Goal: Information Seeking & Learning: Compare options

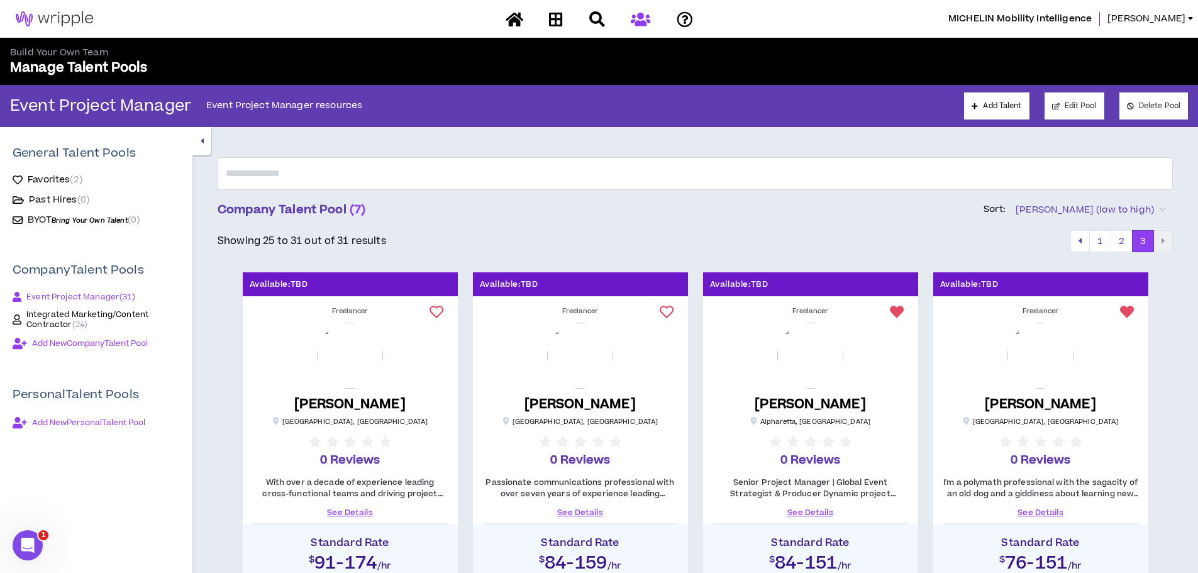
click at [590, 507] on link "See Details" at bounding box center [580, 512] width 195 height 11
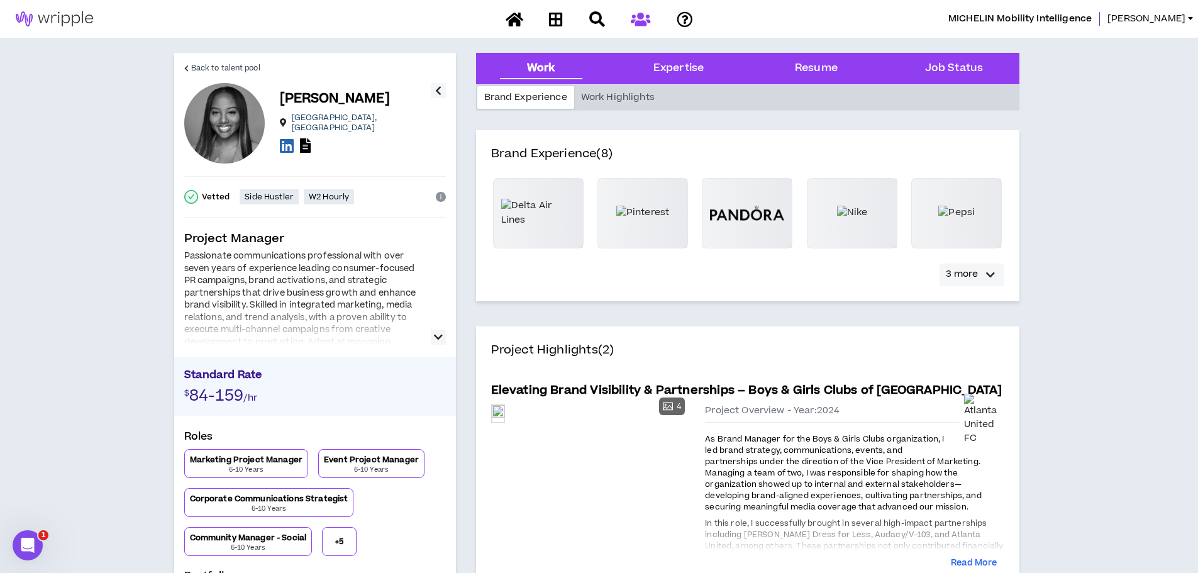
click at [988, 276] on icon "button" at bounding box center [990, 274] width 9 height 15
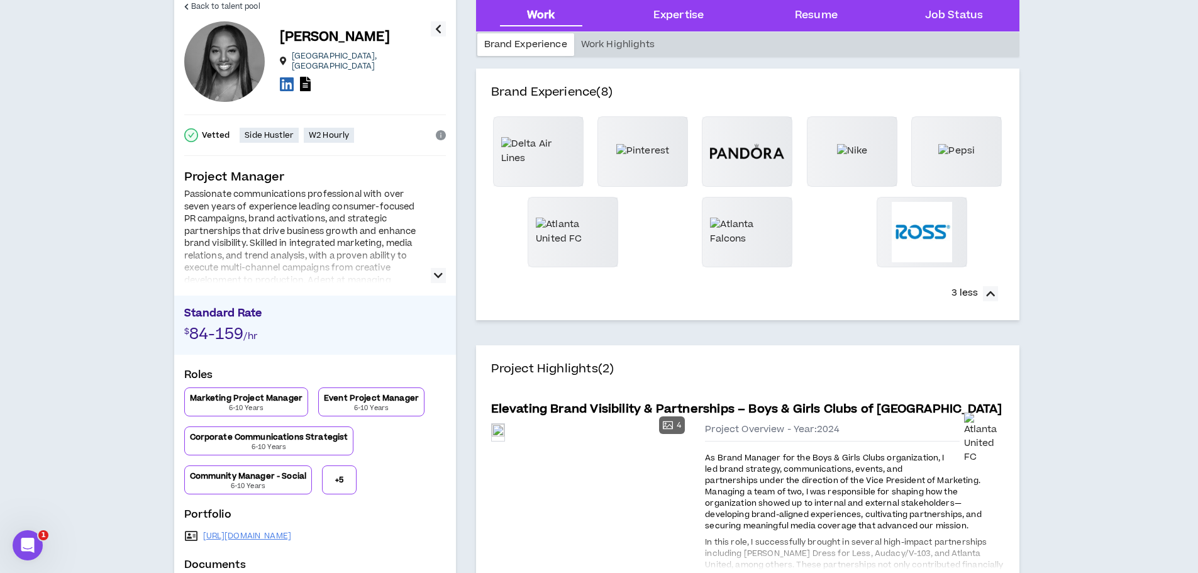
scroll to position [126, 0]
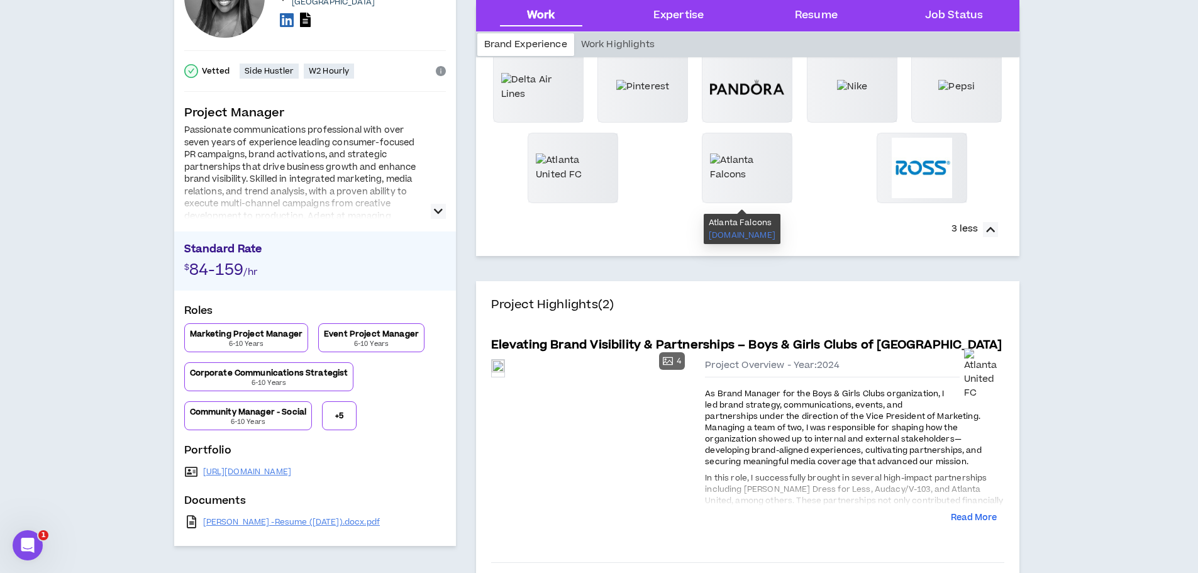
click at [737, 166] on div at bounding box center [746, 167] width 89 height 69
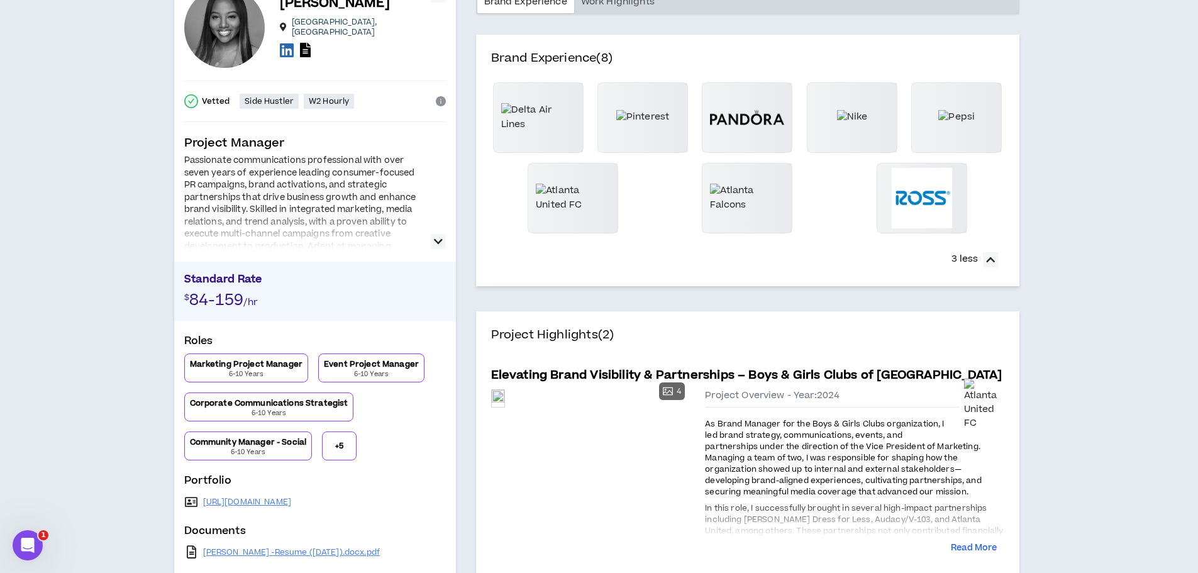
scroll to position [0, 0]
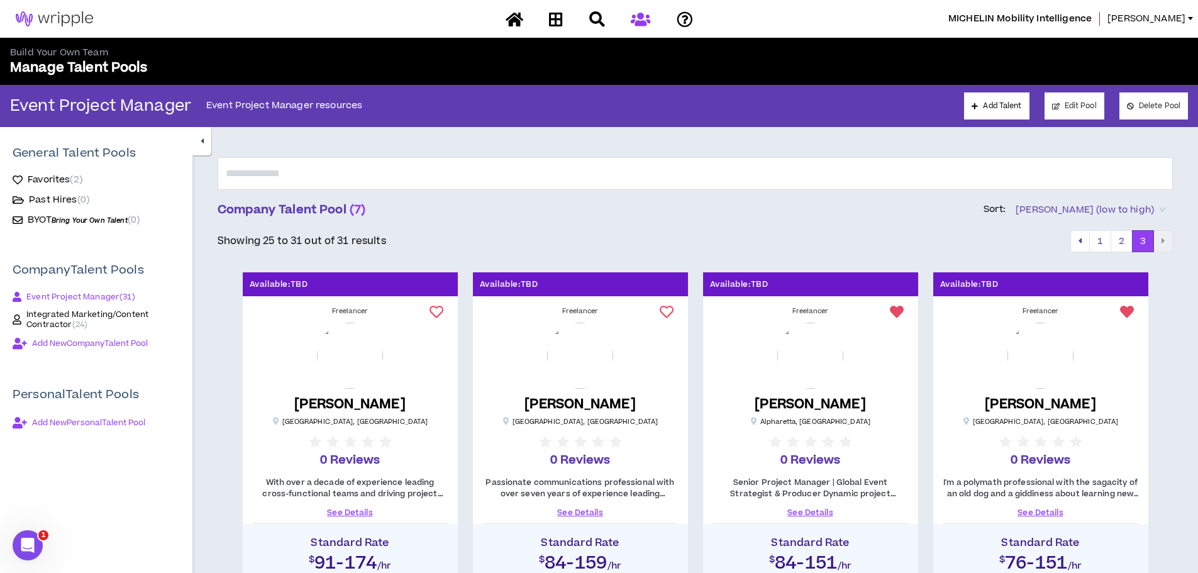
scroll to position [63, 0]
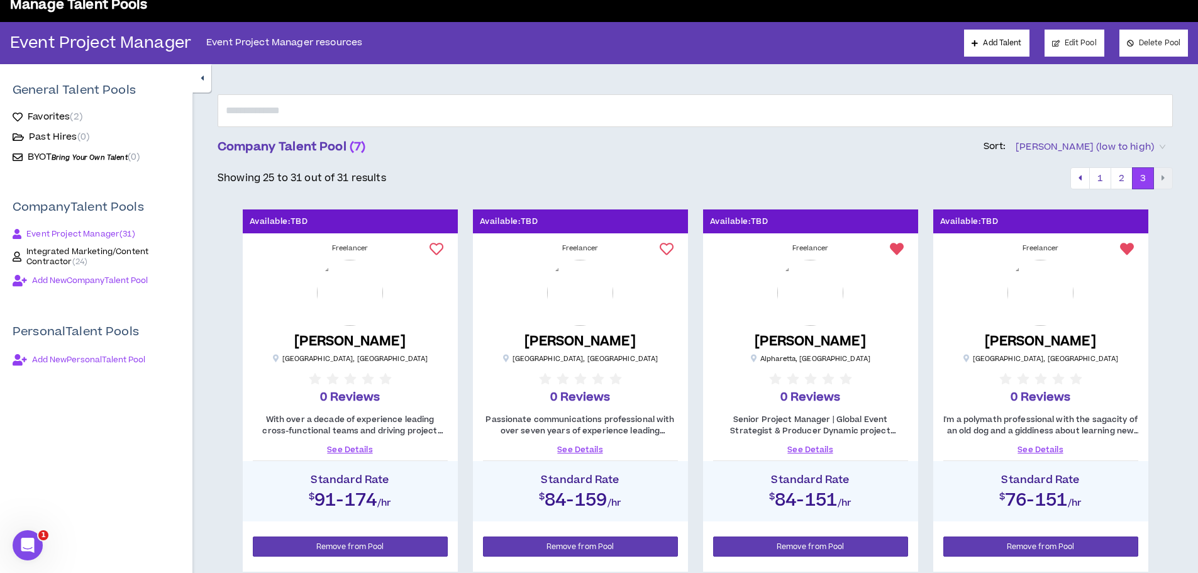
click at [345, 453] on link "See Details" at bounding box center [350, 449] width 195 height 11
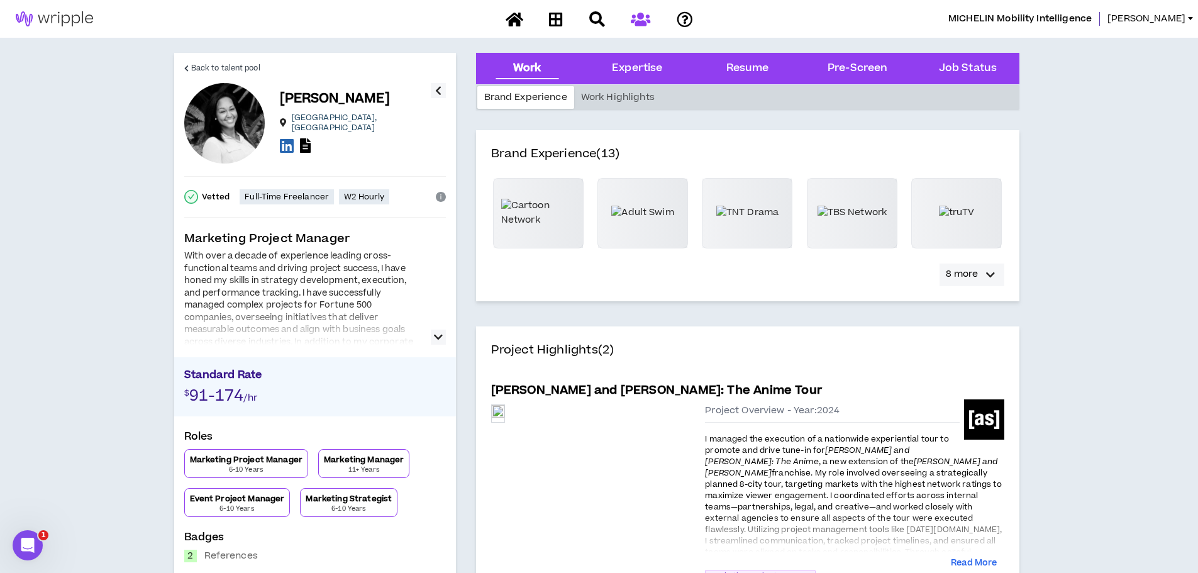
click at [996, 274] on div "button" at bounding box center [990, 274] width 15 height 15
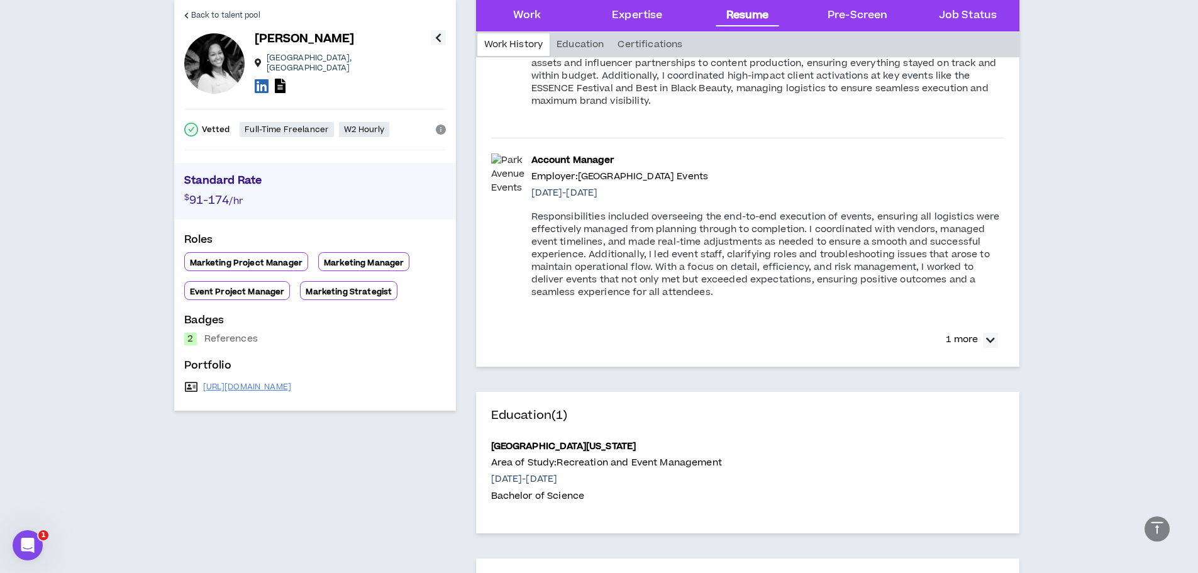
scroll to position [2012, 0]
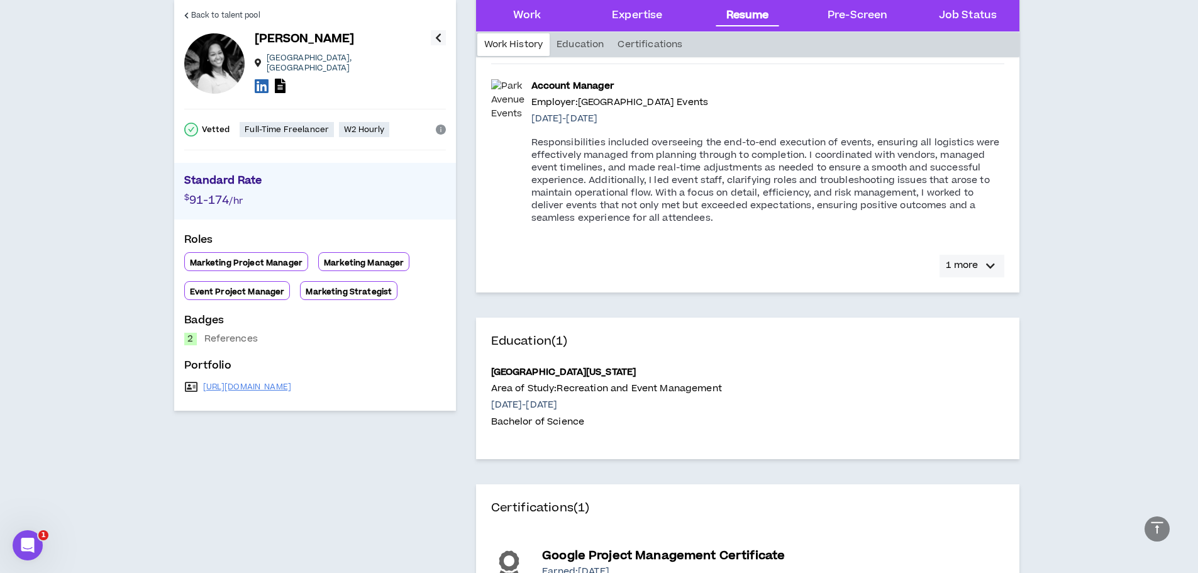
click at [982, 271] on button "1 more" at bounding box center [971, 266] width 65 height 23
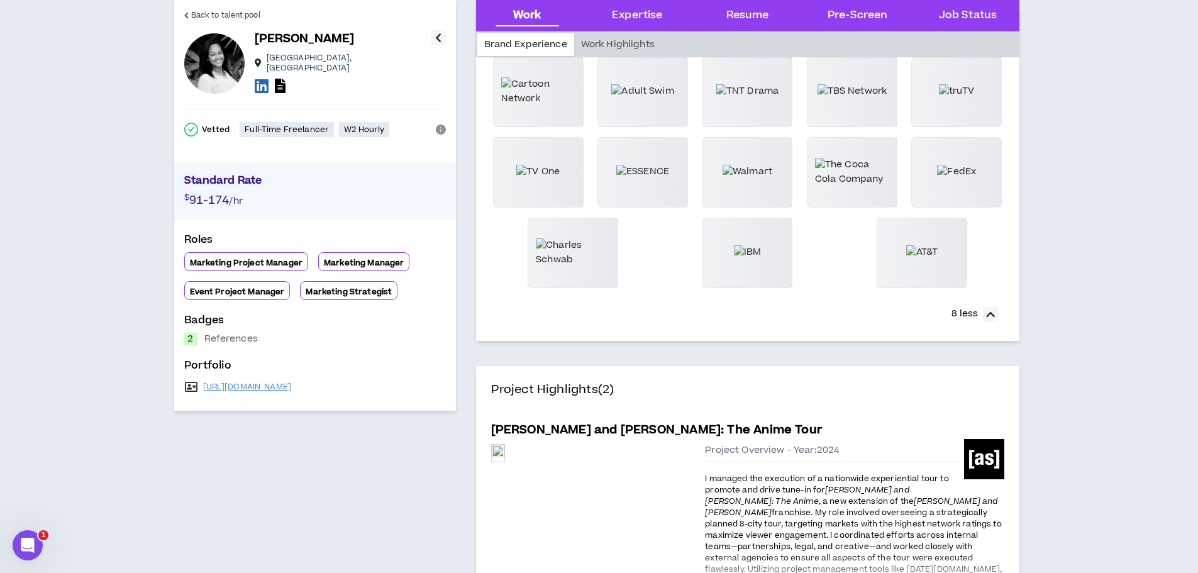
scroll to position [0, 0]
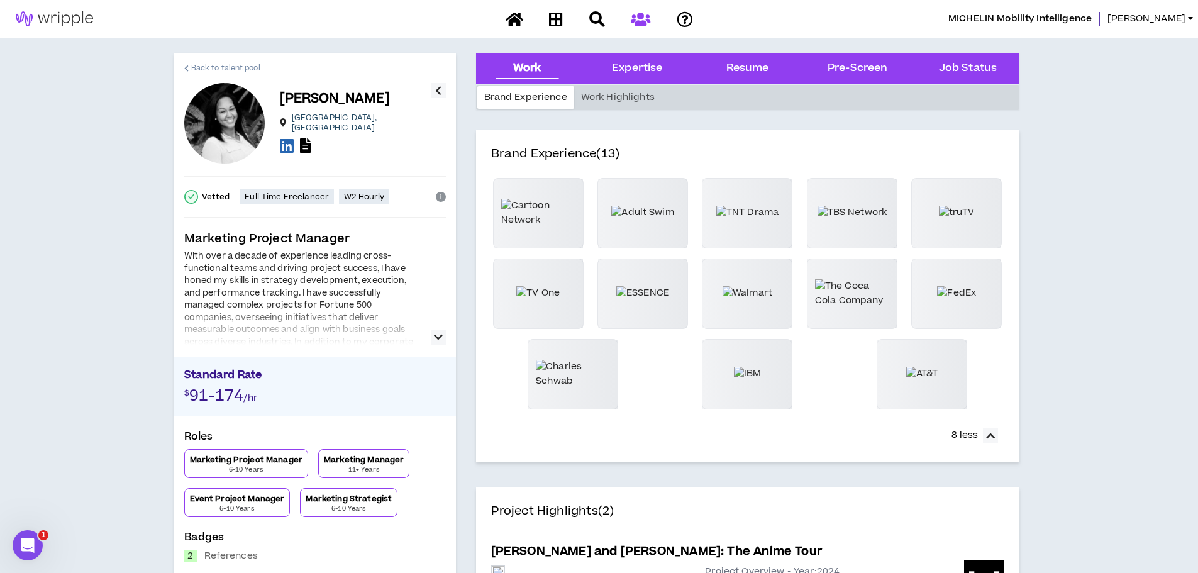
click at [194, 69] on span "Back to talent pool" at bounding box center [225, 68] width 69 height 12
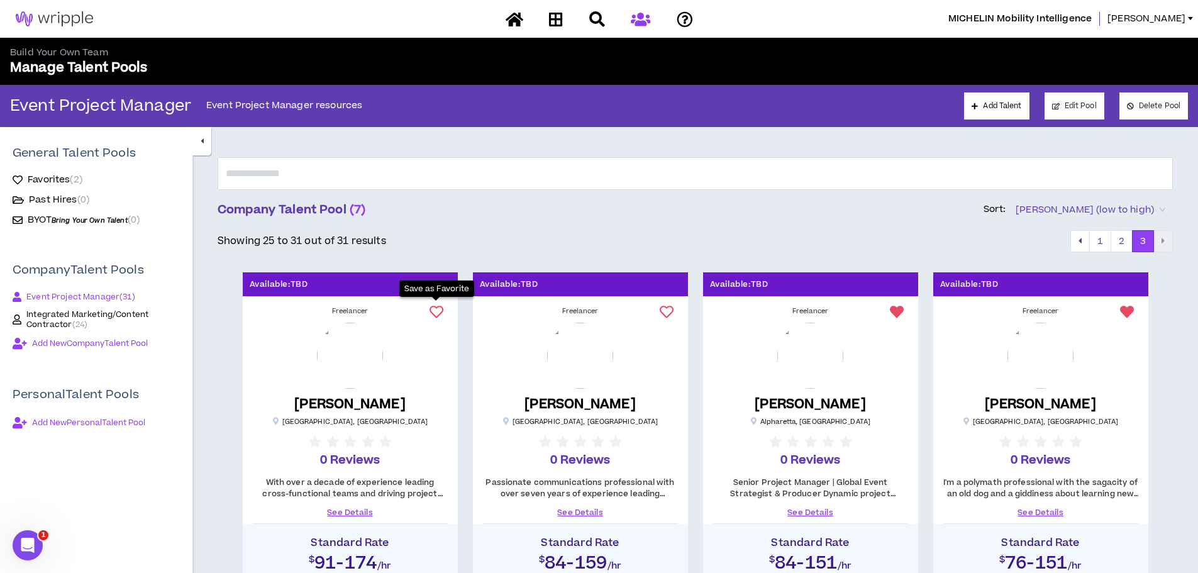
click at [437, 312] on icon at bounding box center [436, 312] width 14 height 14
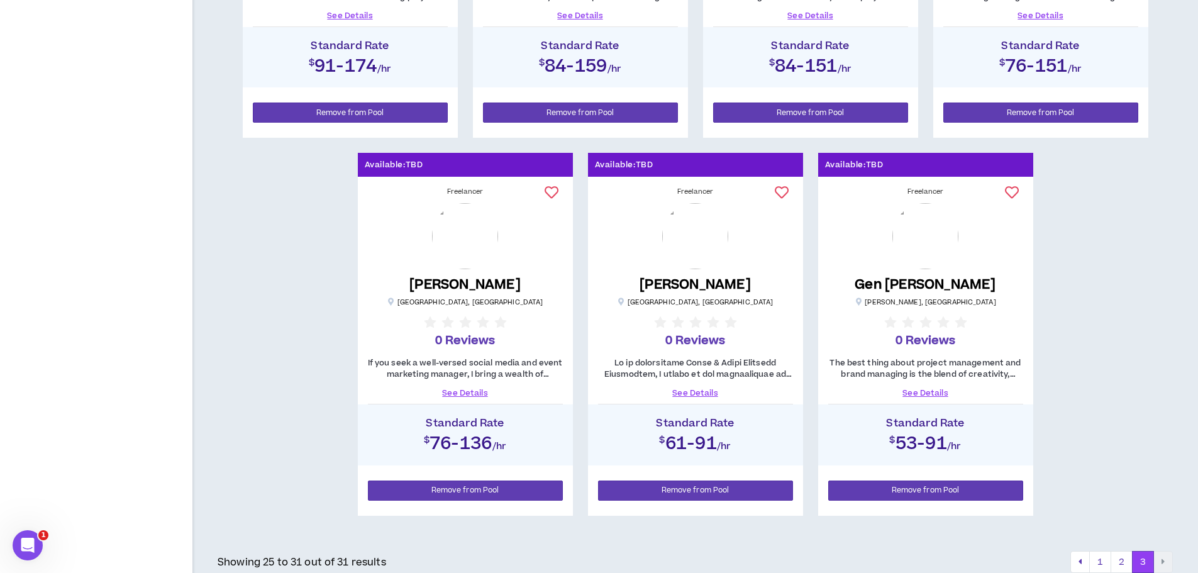
scroll to position [503, 0]
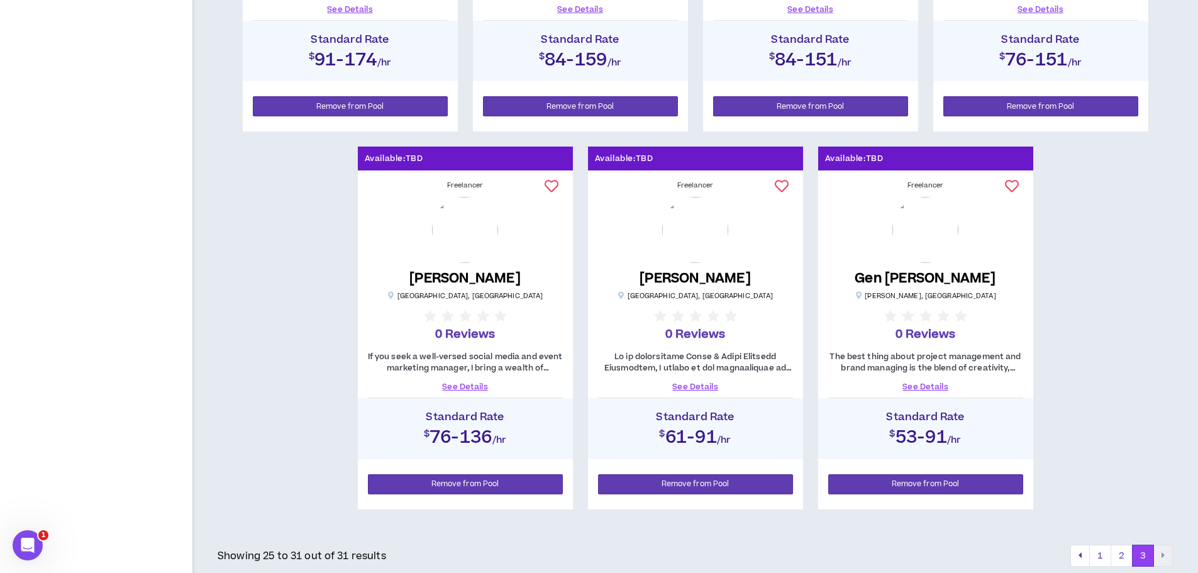
click at [472, 384] on link "See Details" at bounding box center [465, 386] width 195 height 11
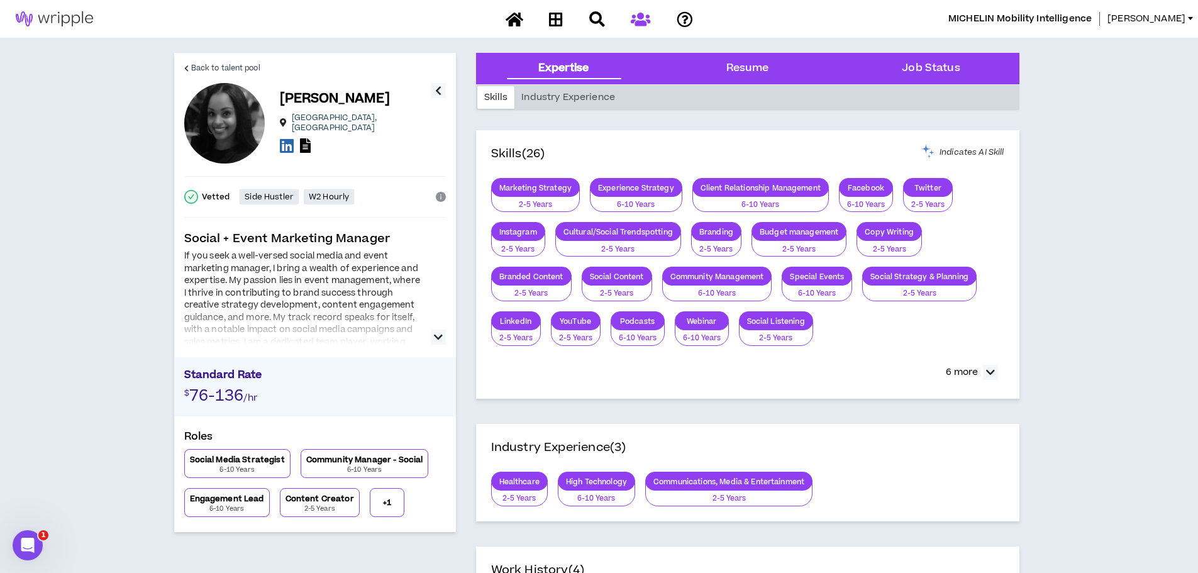
click at [431, 336] on button "button" at bounding box center [438, 336] width 15 height 15
click at [750, 73] on div "Resume" at bounding box center [747, 68] width 43 height 16
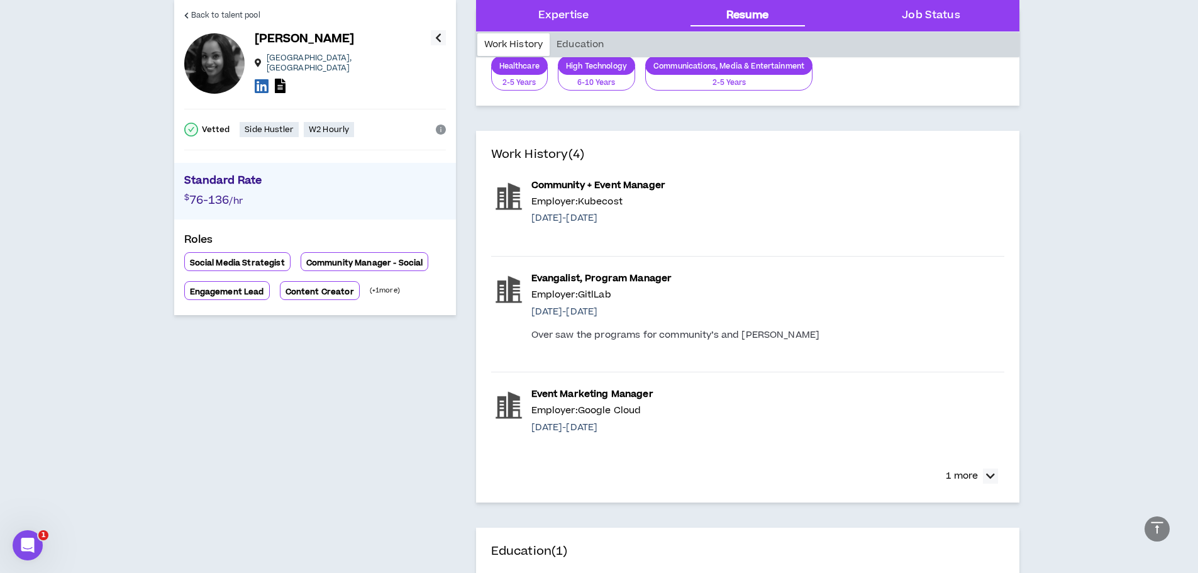
scroll to position [466, 0]
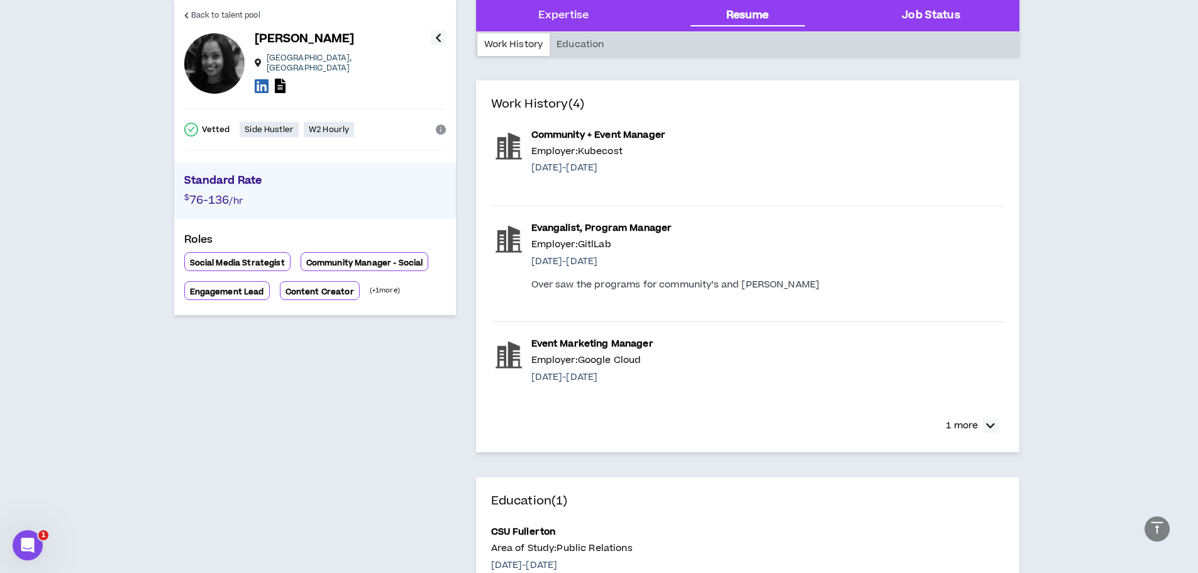
click at [966, 15] on div "Job Status" at bounding box center [931, 15] width 163 height 31
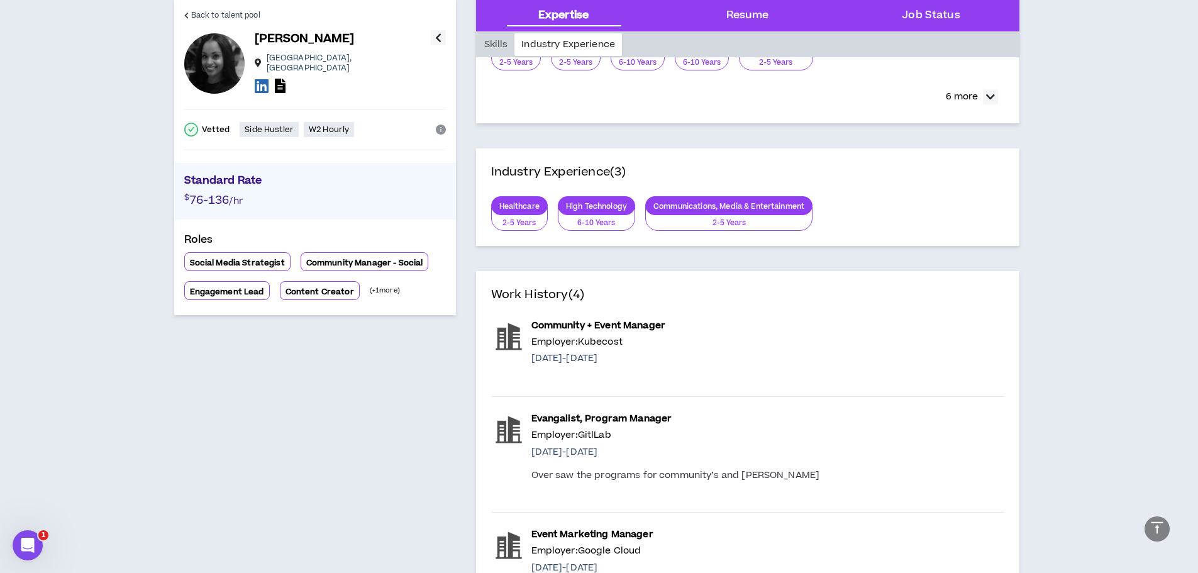
scroll to position [0, 0]
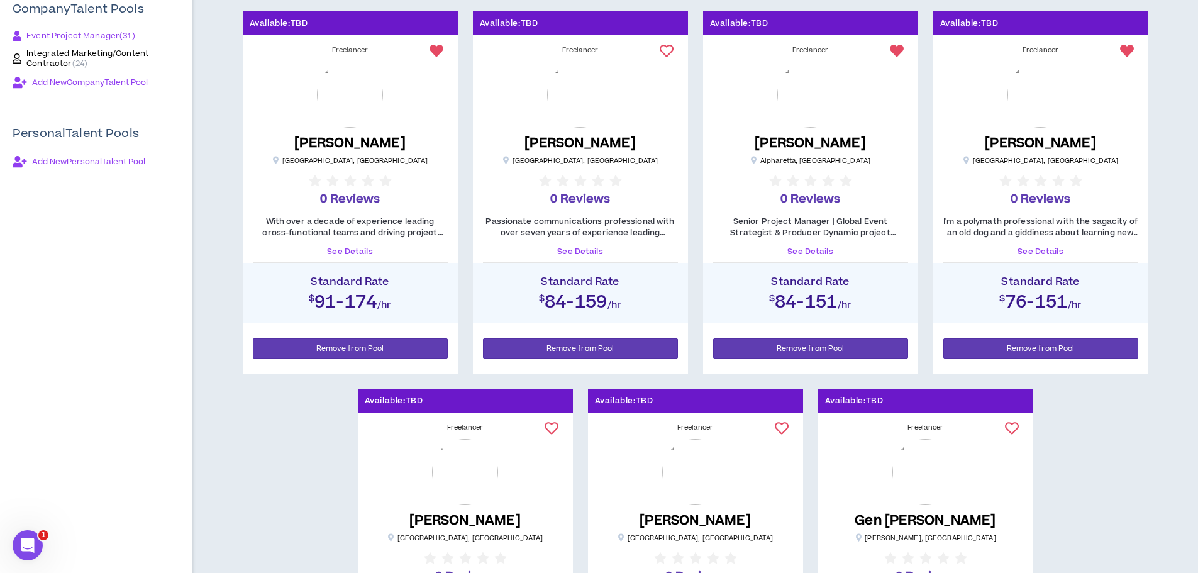
scroll to position [440, 0]
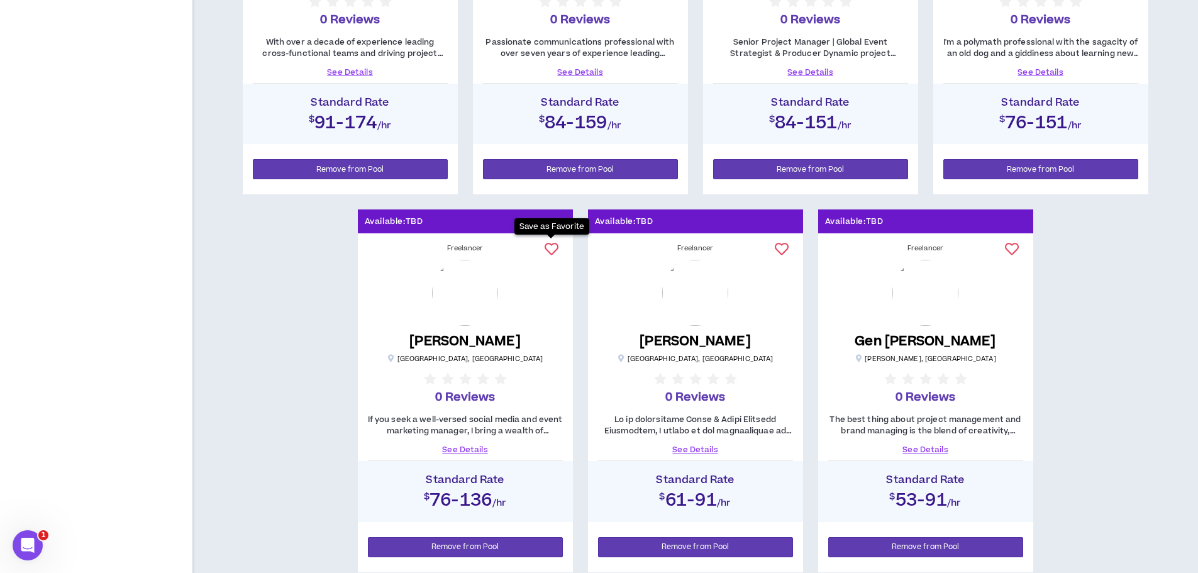
click at [555, 245] on icon at bounding box center [552, 249] width 14 height 14
click at [699, 449] on link "See Details" at bounding box center [695, 449] width 195 height 11
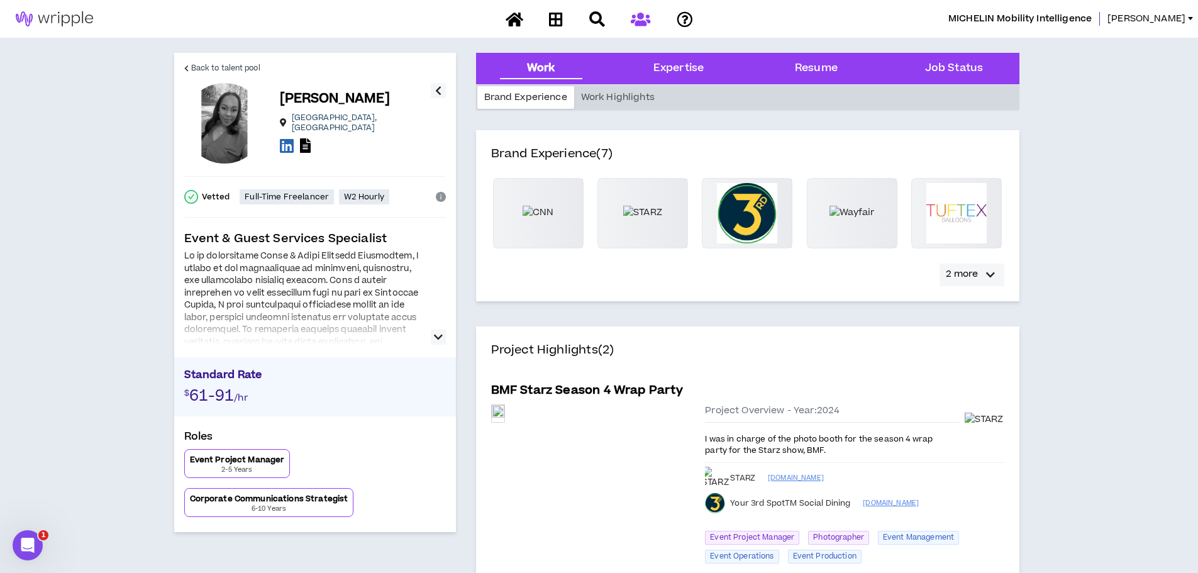
click at [995, 270] on div "button" at bounding box center [990, 274] width 15 height 15
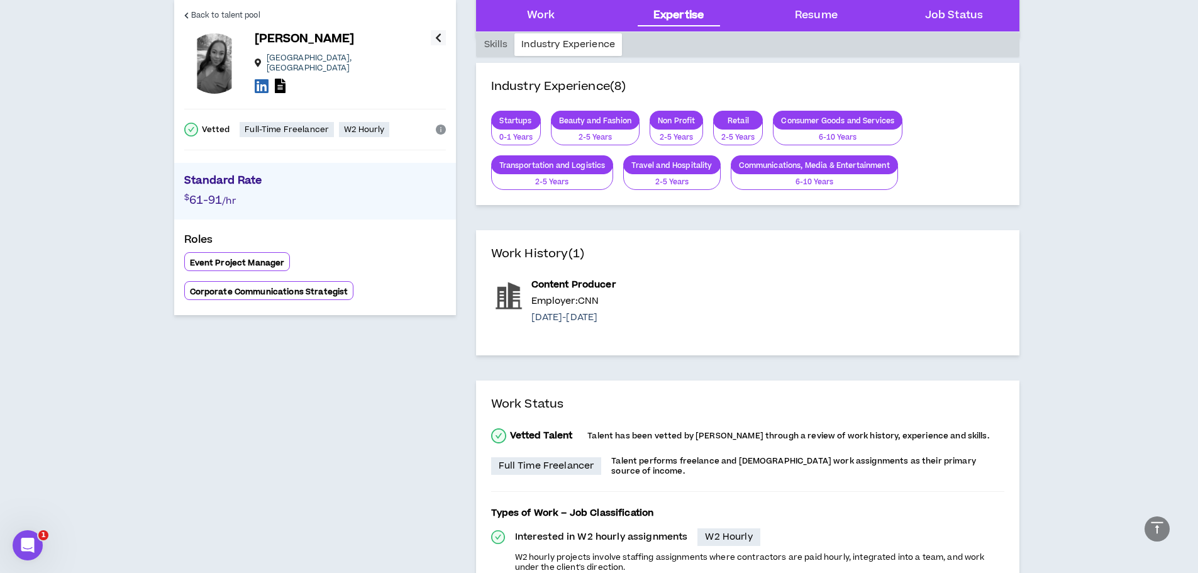
scroll to position [1383, 0]
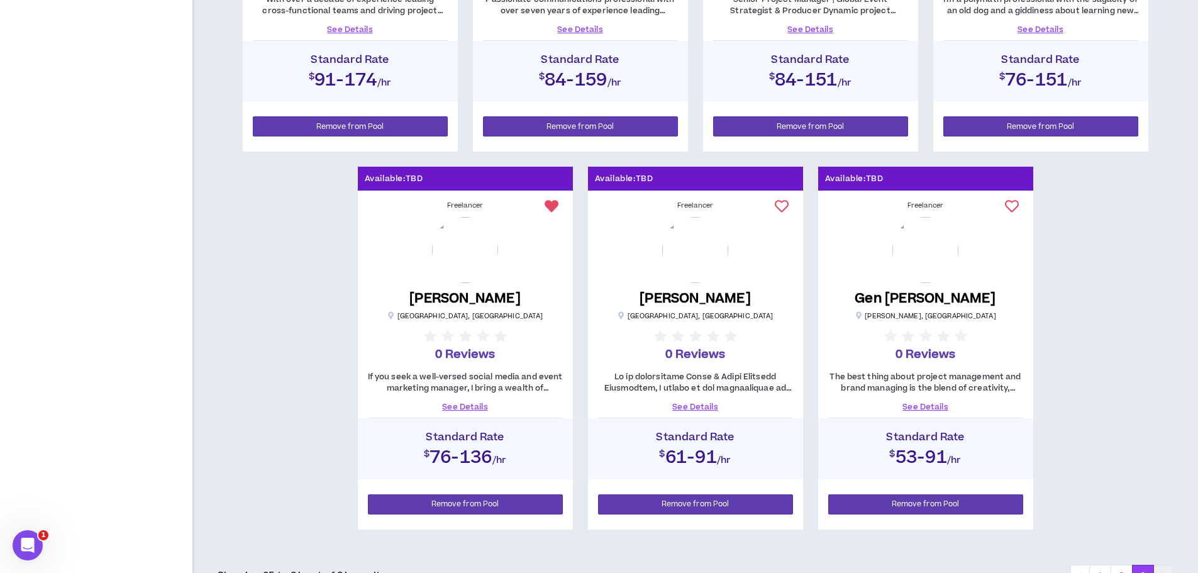
scroll to position [503, 0]
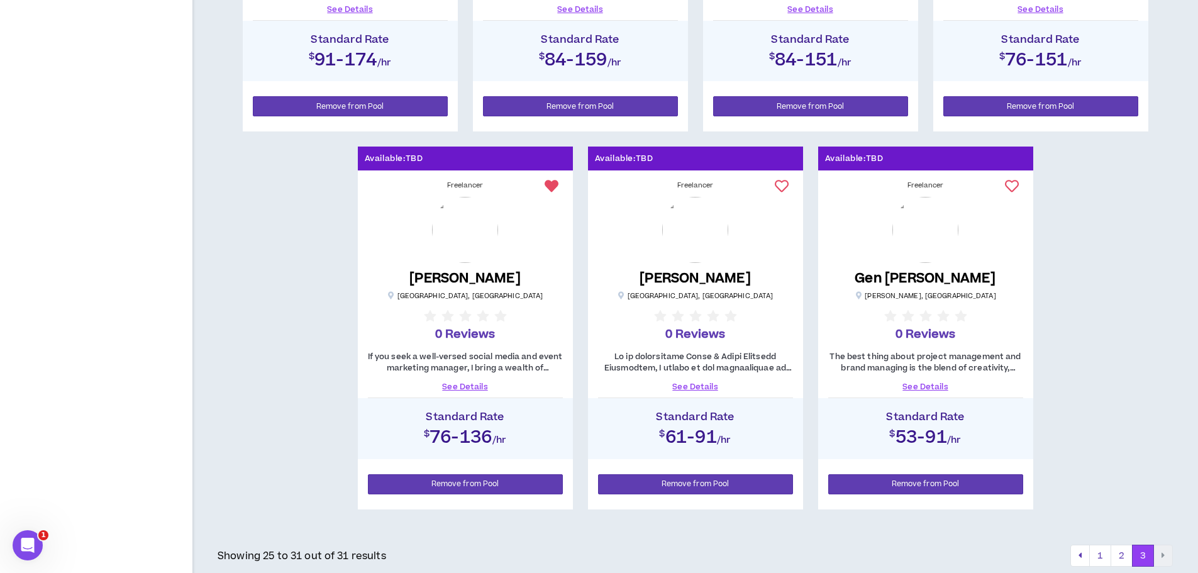
click at [926, 389] on link "See Details" at bounding box center [925, 386] width 195 height 11
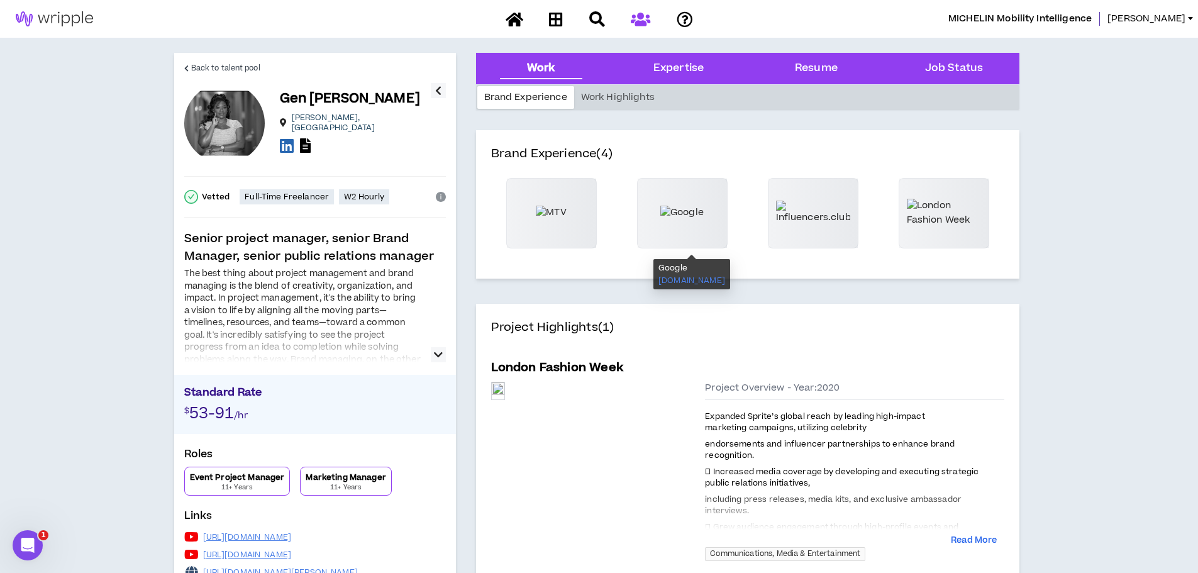
click at [688, 234] on div at bounding box center [682, 213] width 89 height 69
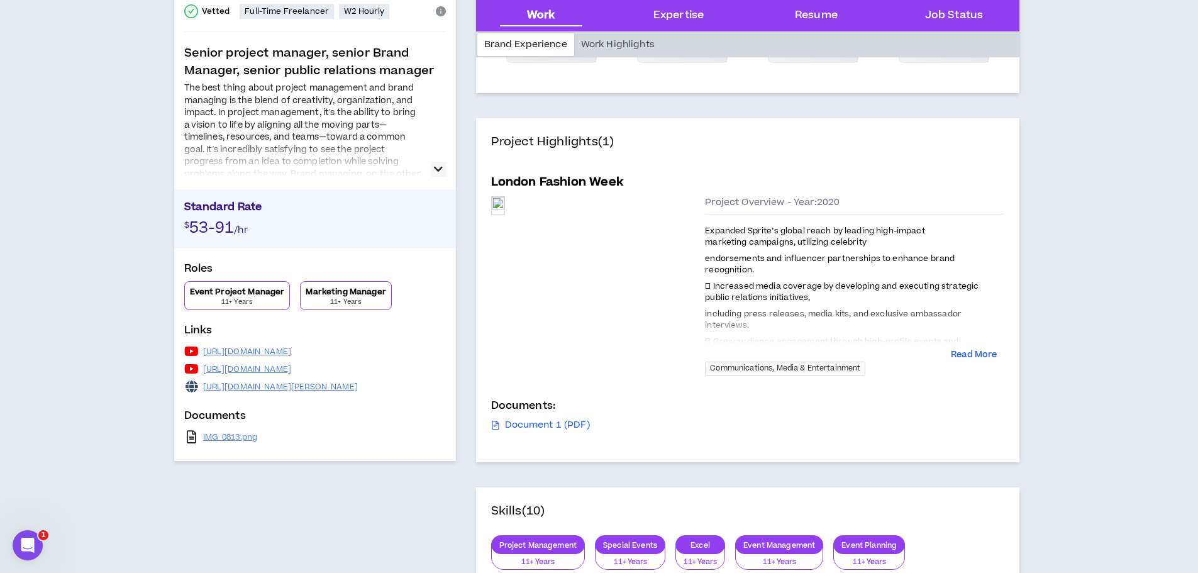
scroll to position [189, 0]
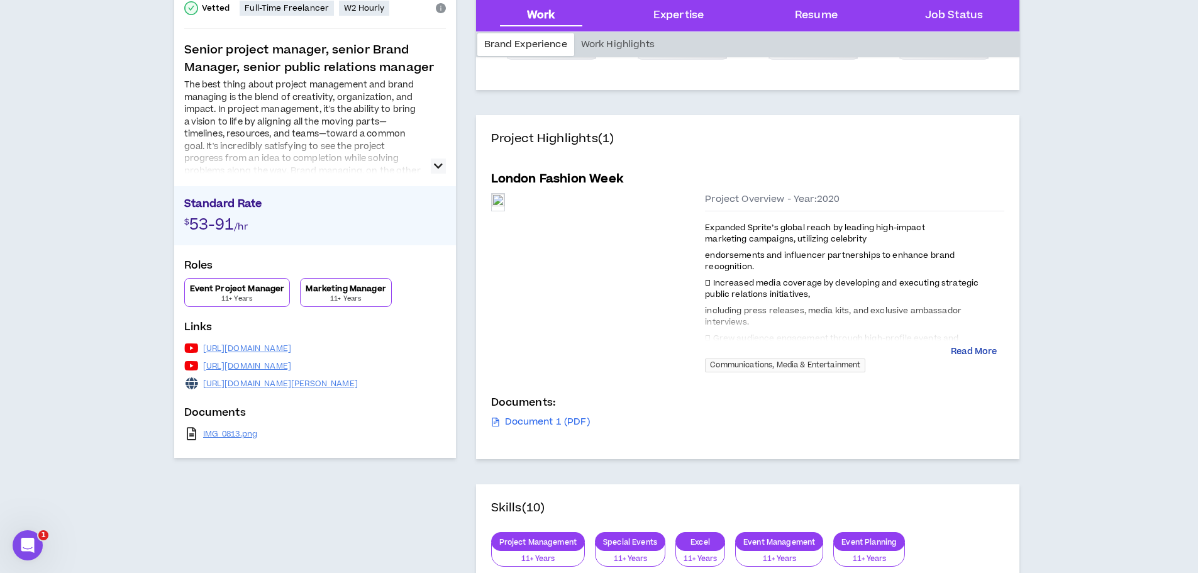
click at [975, 353] on button "Read More" at bounding box center [974, 352] width 46 height 13
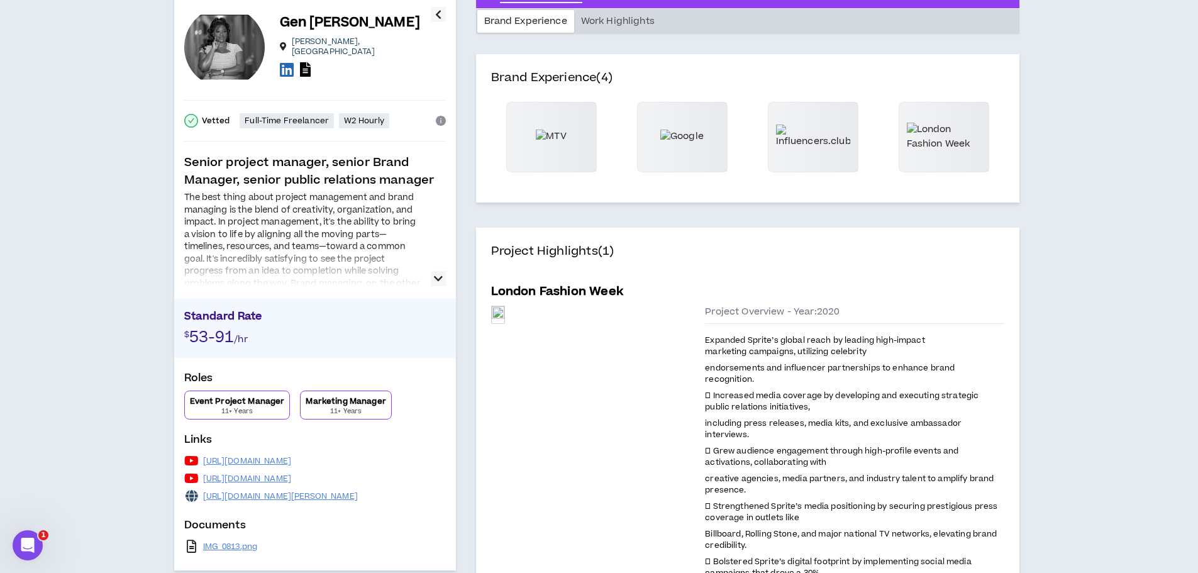
scroll to position [0, 0]
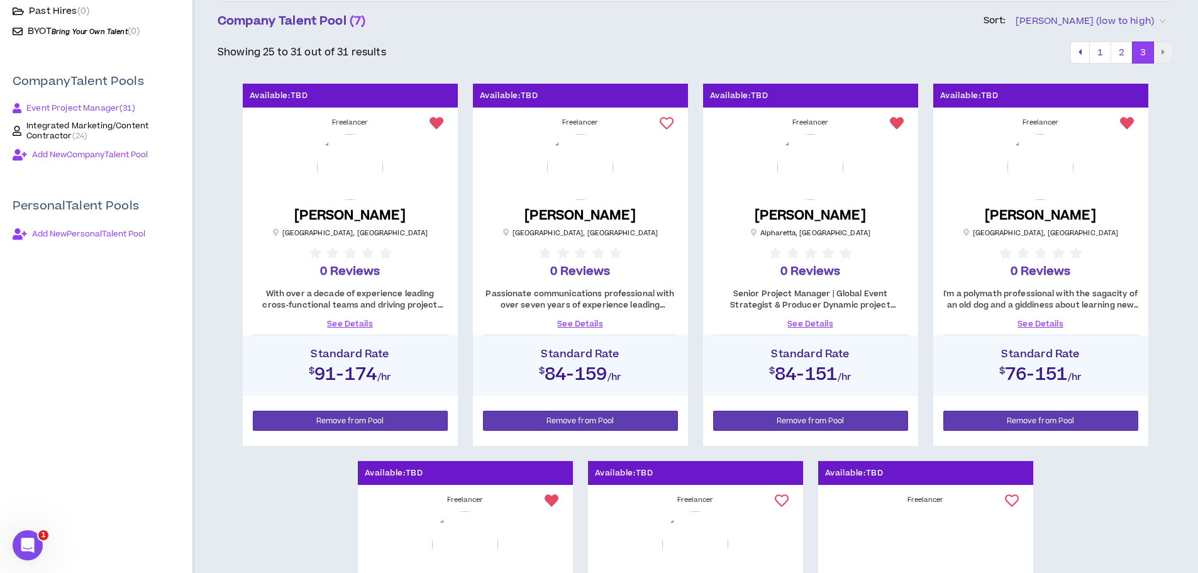
scroll to position [503, 0]
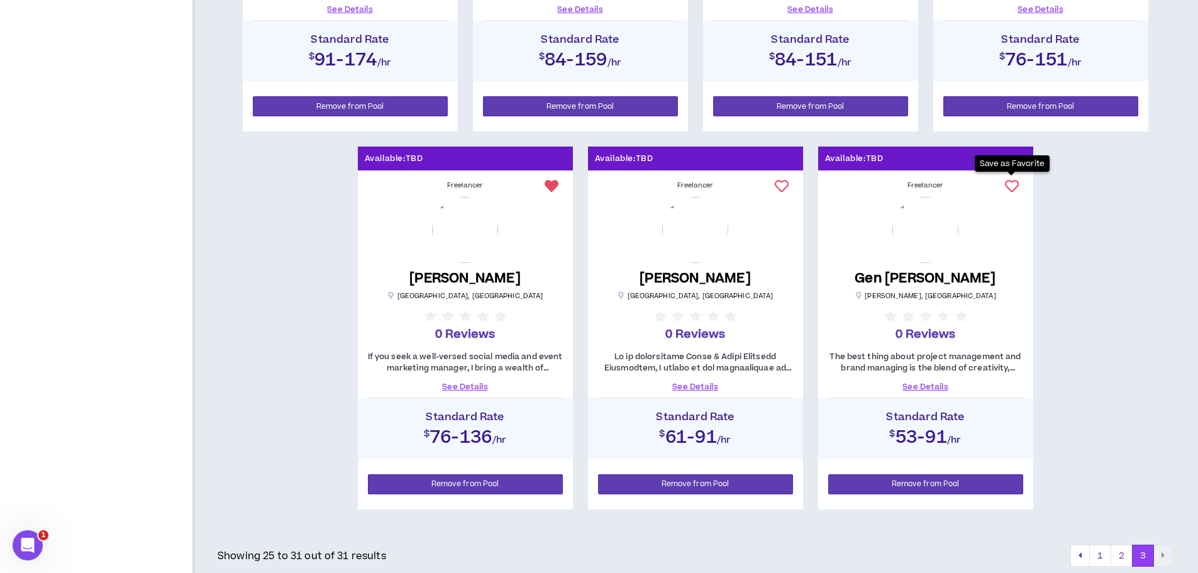
click at [1010, 185] on icon at bounding box center [1012, 186] width 14 height 14
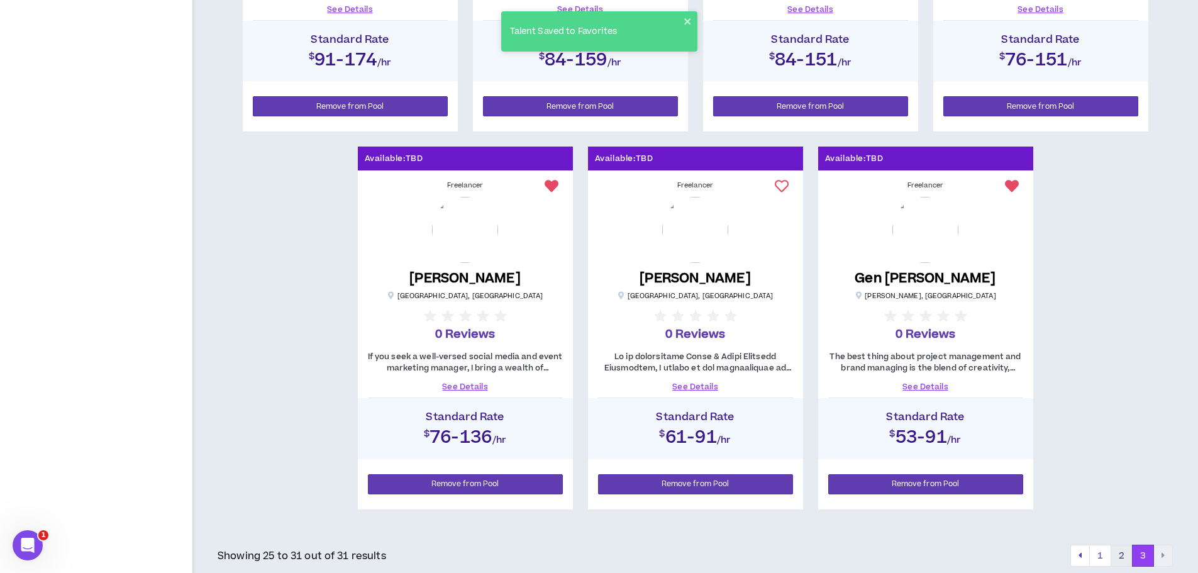
click at [1126, 552] on button "2" at bounding box center [1121, 556] width 22 height 23
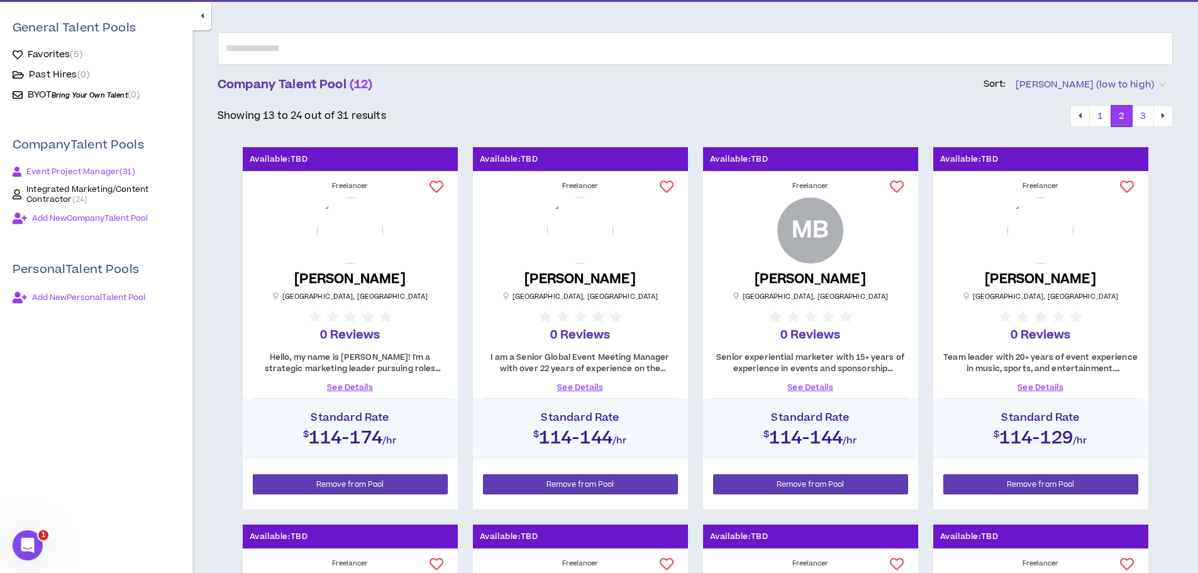
scroll to position [126, 0]
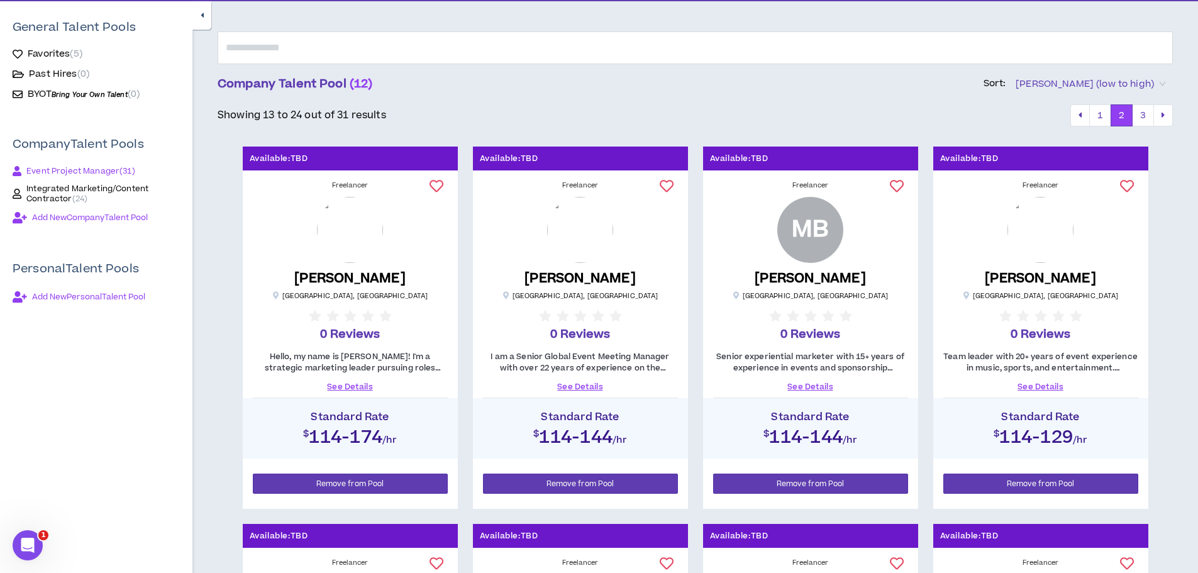
click at [594, 390] on link "See Details" at bounding box center [580, 386] width 195 height 11
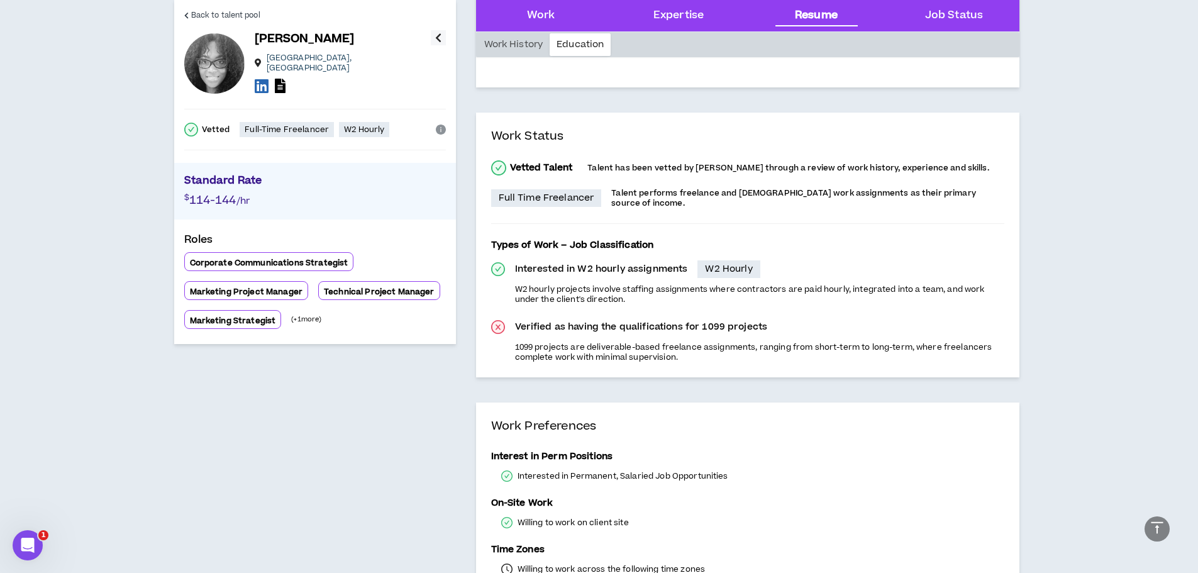
scroll to position [1509, 0]
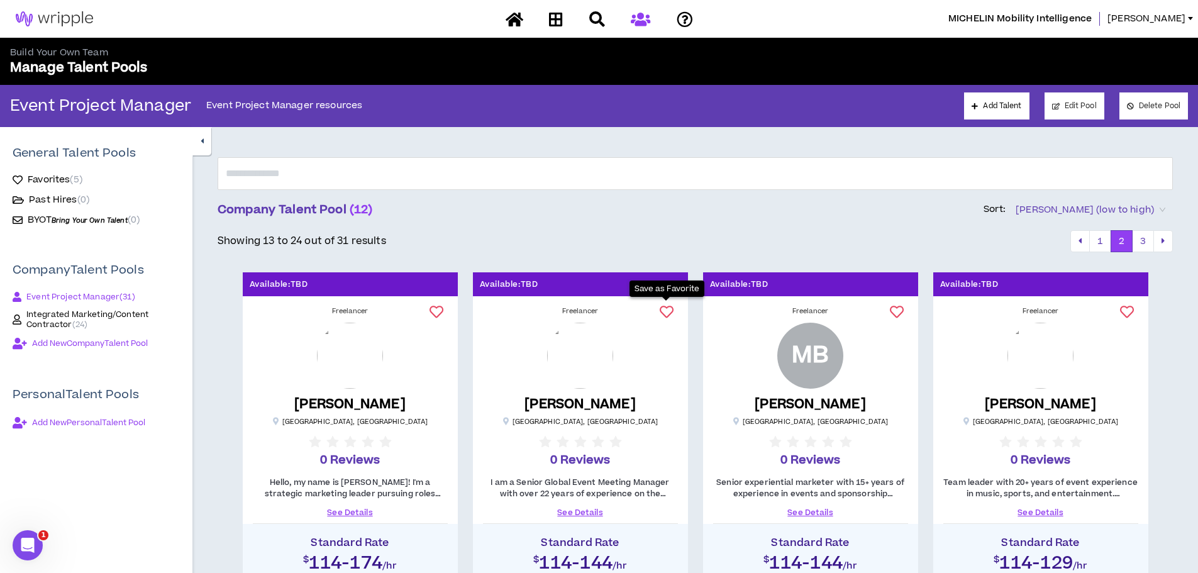
click at [662, 310] on icon at bounding box center [667, 312] width 14 height 14
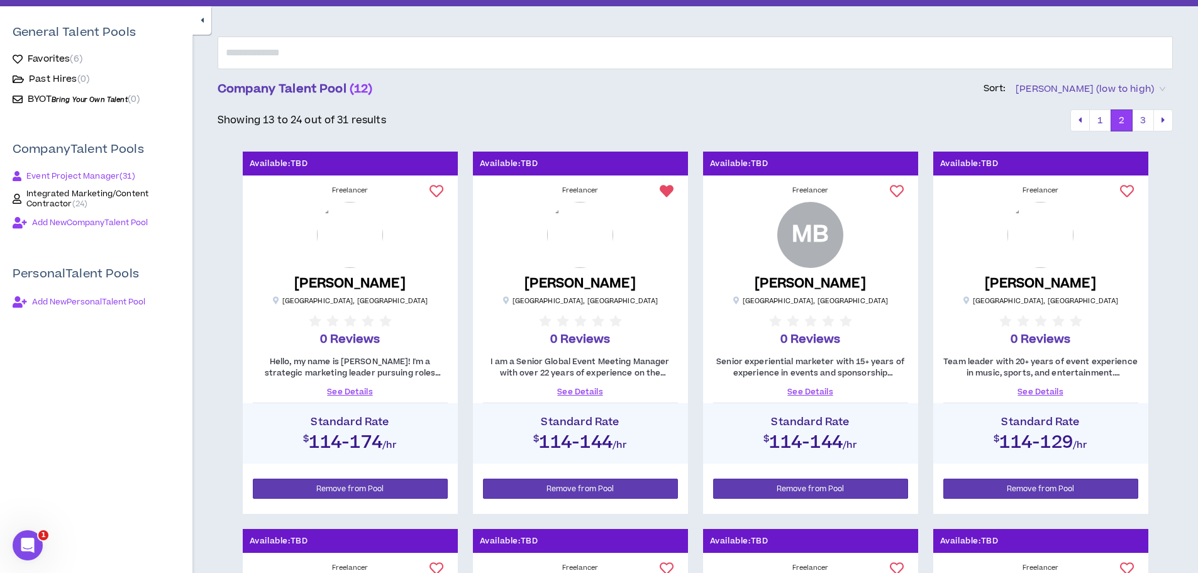
scroll to position [126, 0]
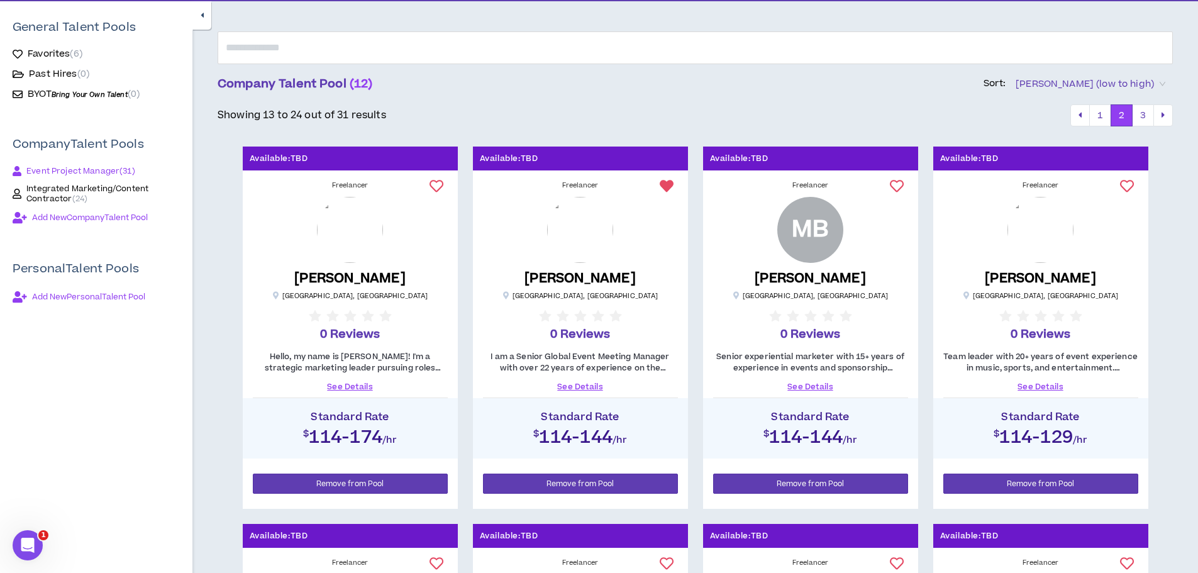
click at [815, 390] on link "See Details" at bounding box center [810, 386] width 195 height 11
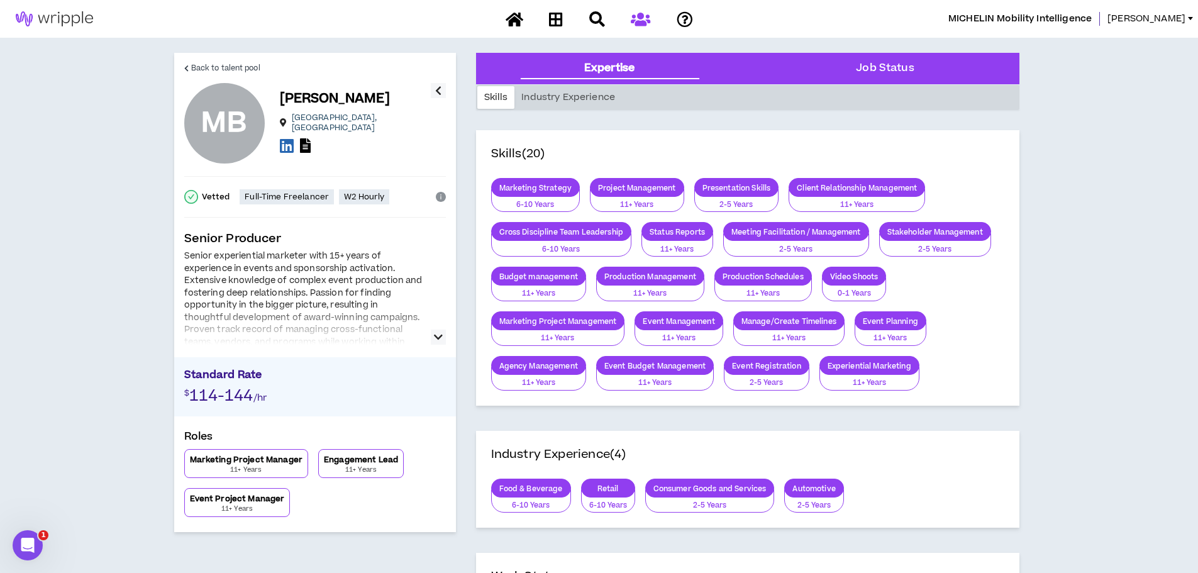
click at [431, 336] on button "button" at bounding box center [438, 336] width 15 height 15
click at [434, 340] on icon "button" at bounding box center [438, 336] width 9 height 15
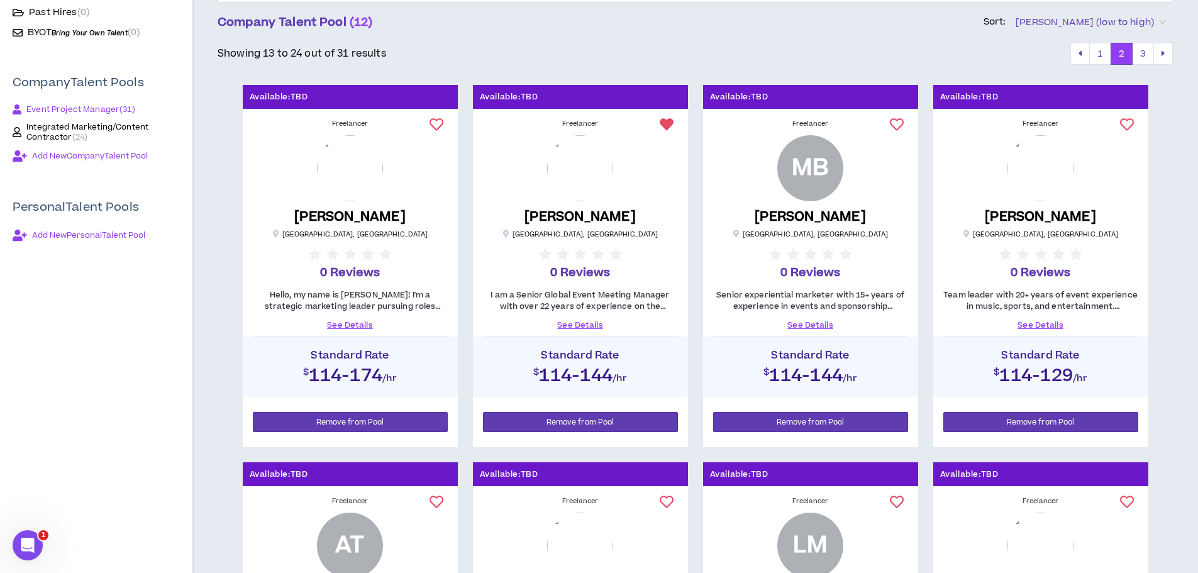
scroll to position [189, 0]
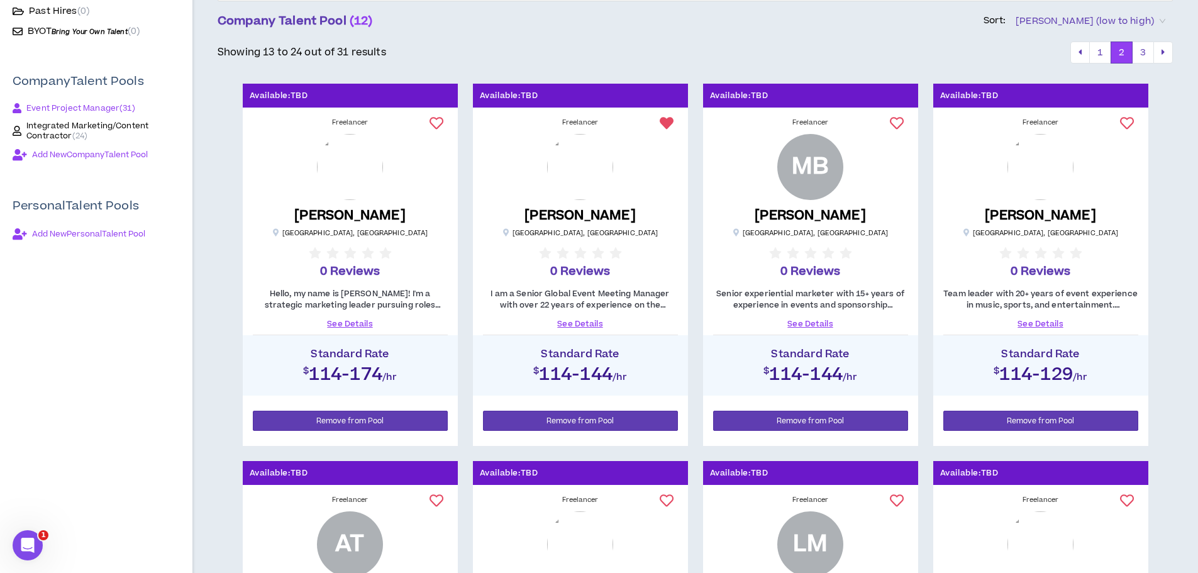
click at [898, 120] on icon at bounding box center [897, 123] width 14 height 14
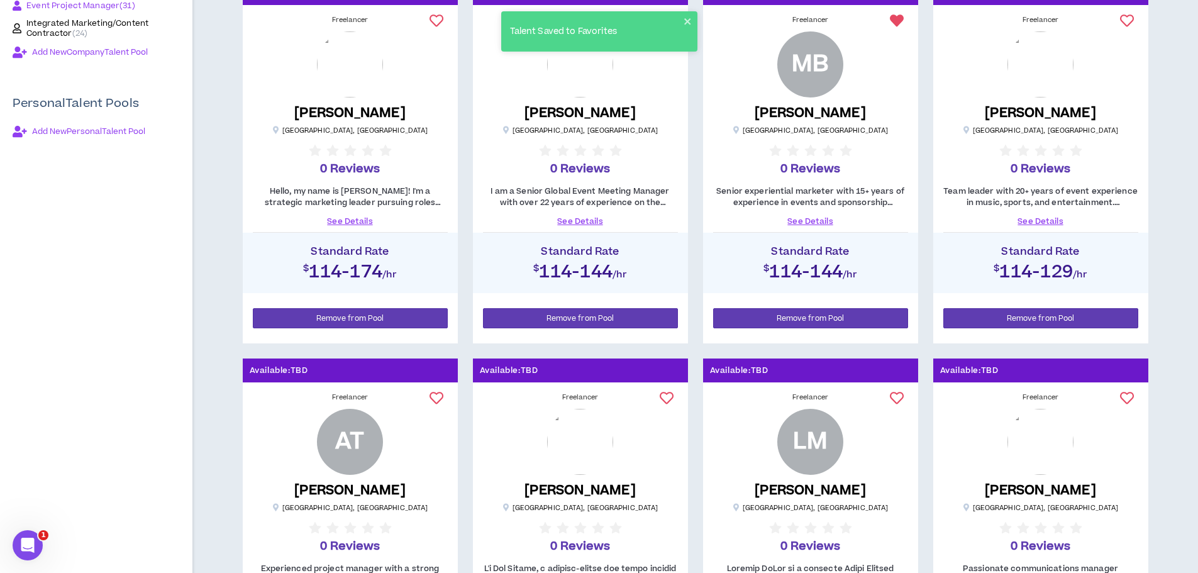
scroll to position [440, 0]
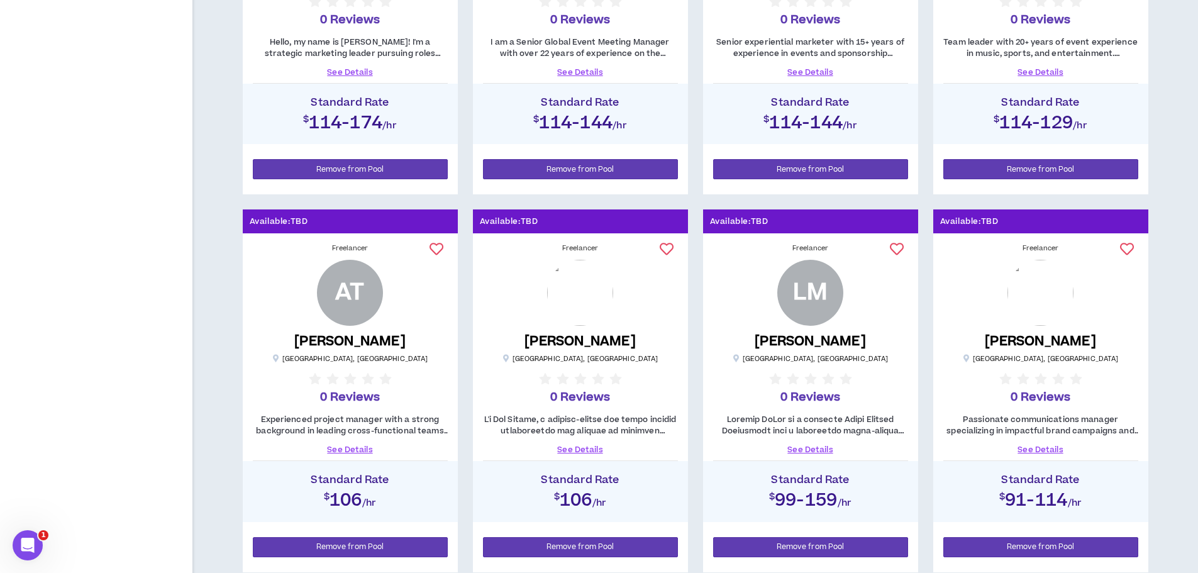
click at [348, 453] on link "See Details" at bounding box center [350, 449] width 195 height 11
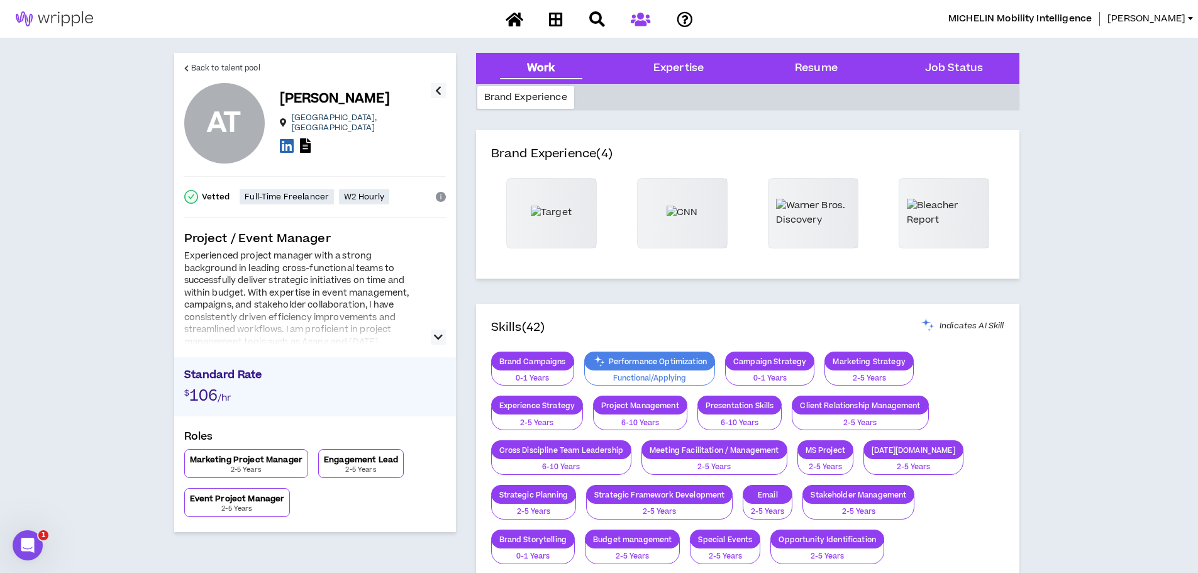
click at [443, 334] on button "button" at bounding box center [438, 336] width 15 height 15
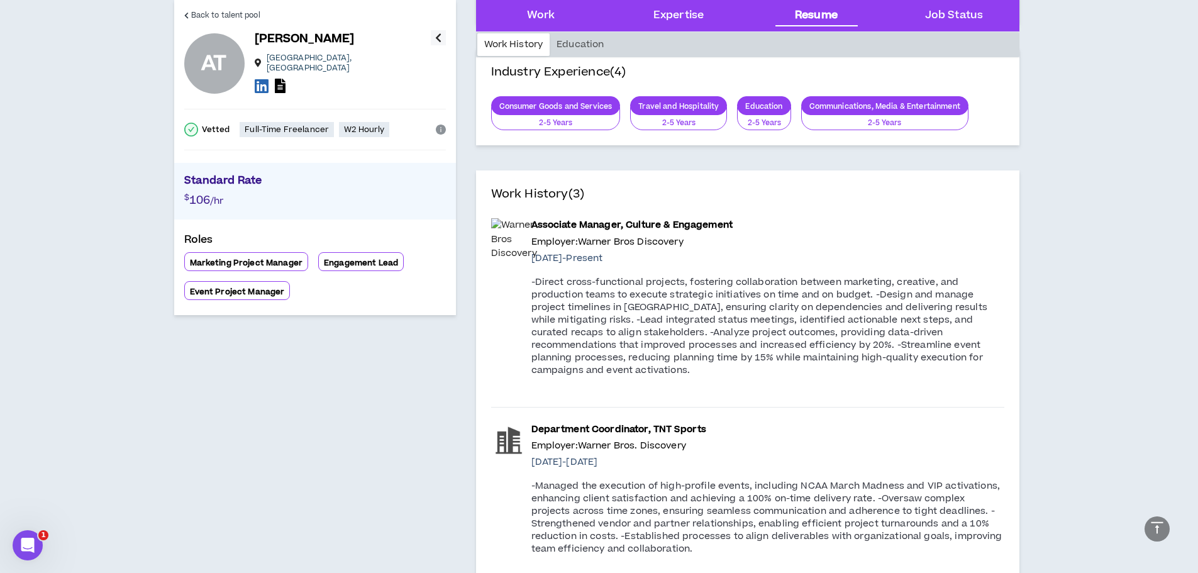
scroll to position [566, 0]
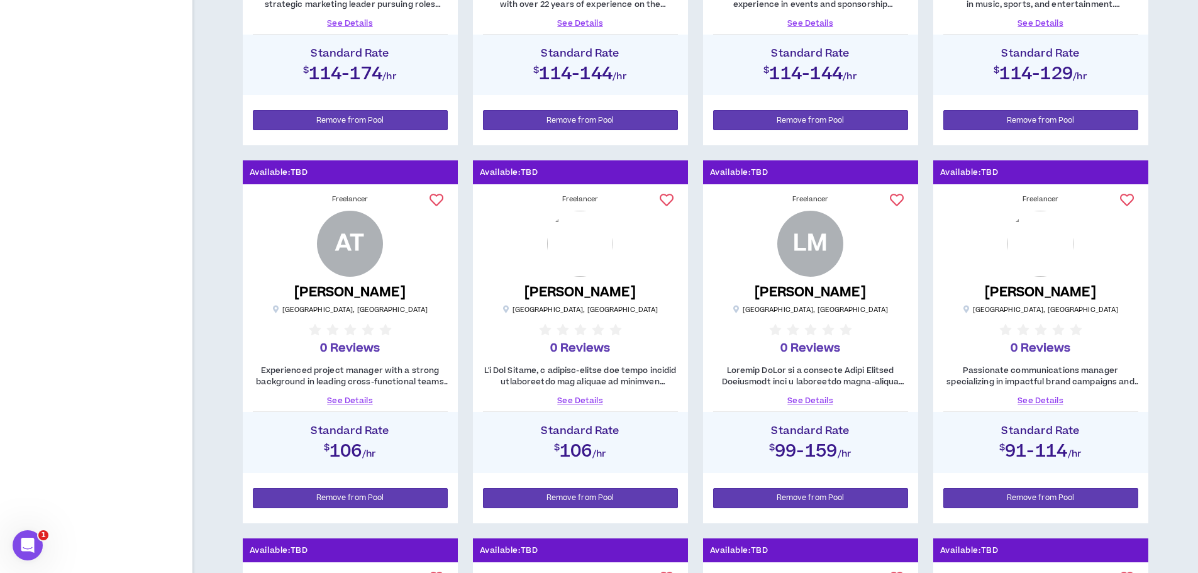
scroll to position [503, 0]
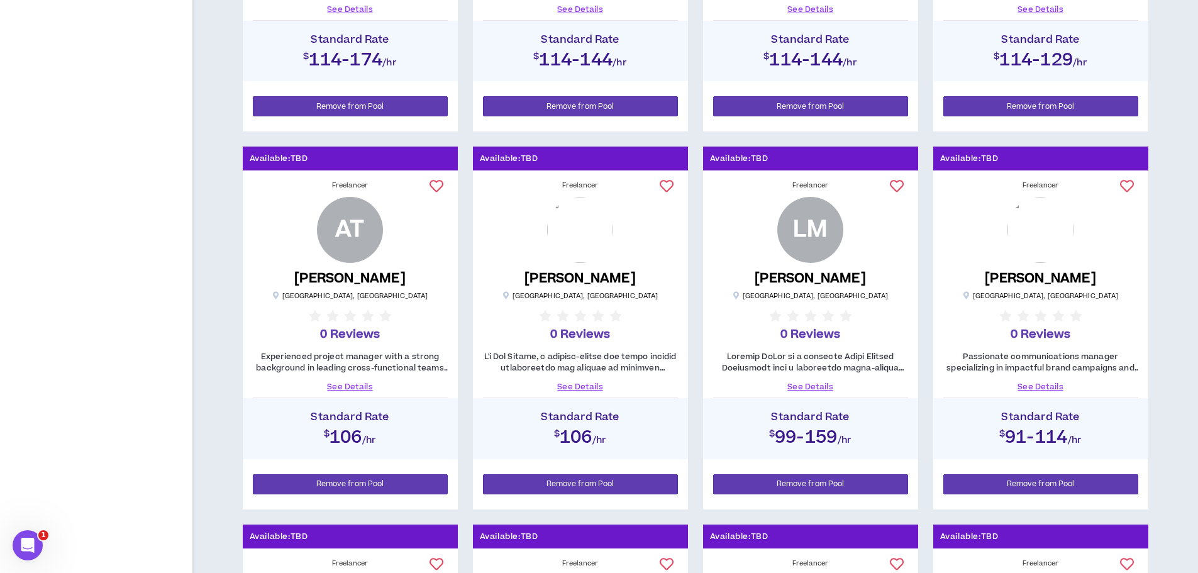
click at [579, 389] on link "See Details" at bounding box center [580, 386] width 195 height 11
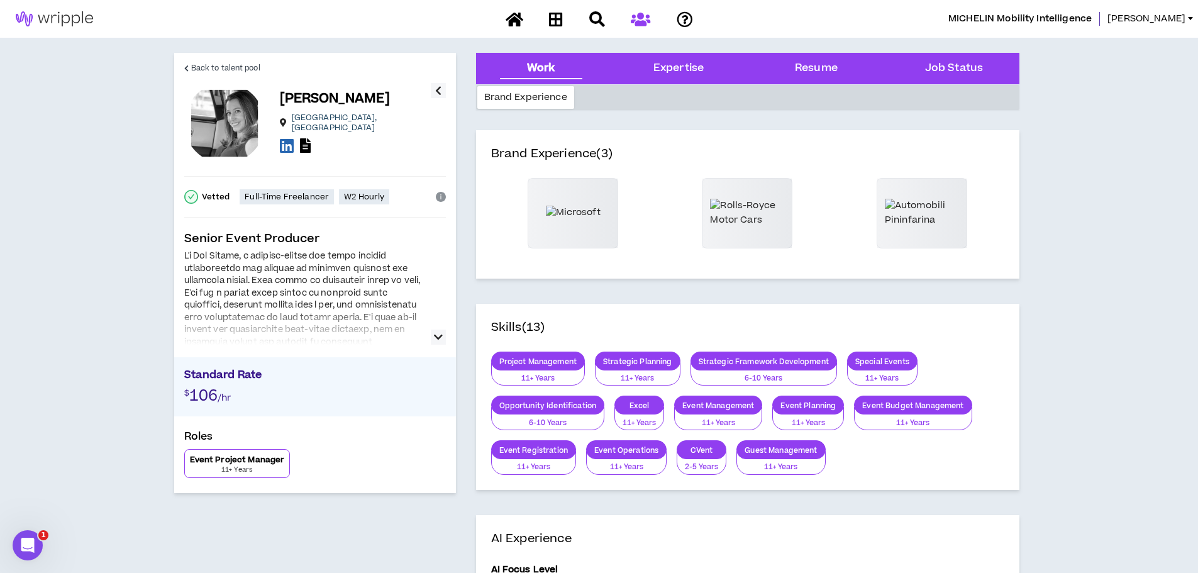
click at [330, 297] on div at bounding box center [303, 391] width 239 height 282
click at [441, 335] on icon "button" at bounding box center [438, 336] width 9 height 15
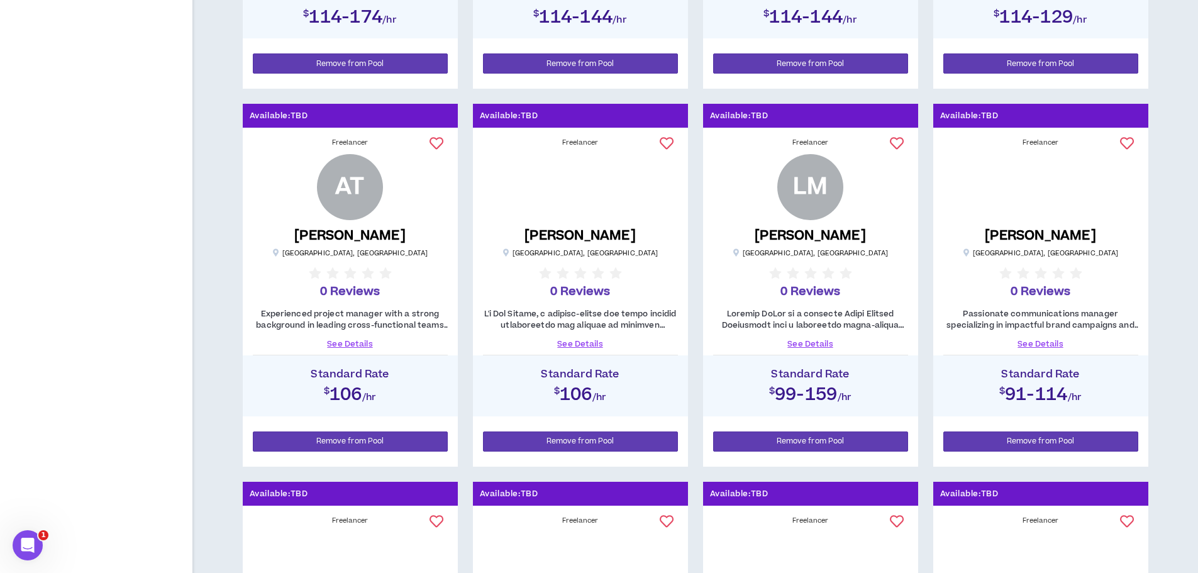
scroll to position [566, 0]
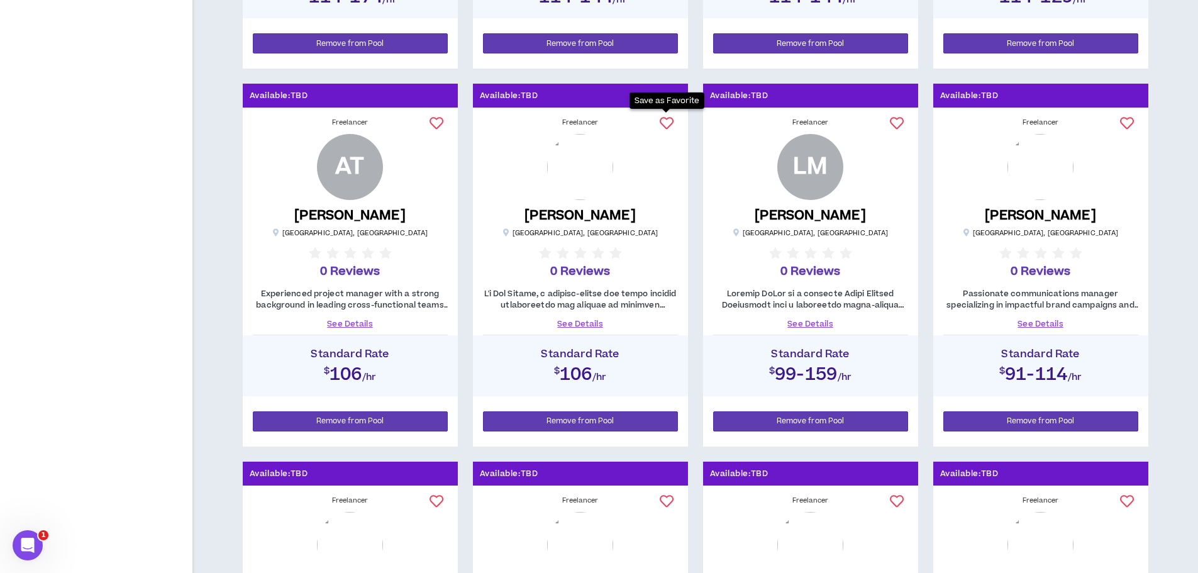
click at [671, 120] on icon at bounding box center [667, 123] width 14 height 14
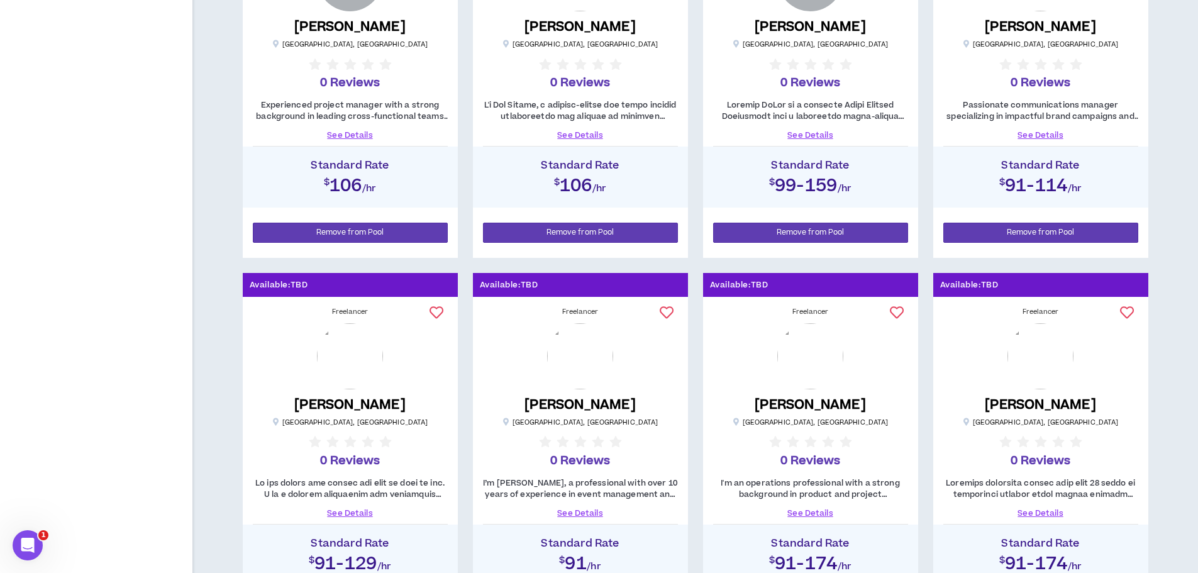
scroll to position [817, 0]
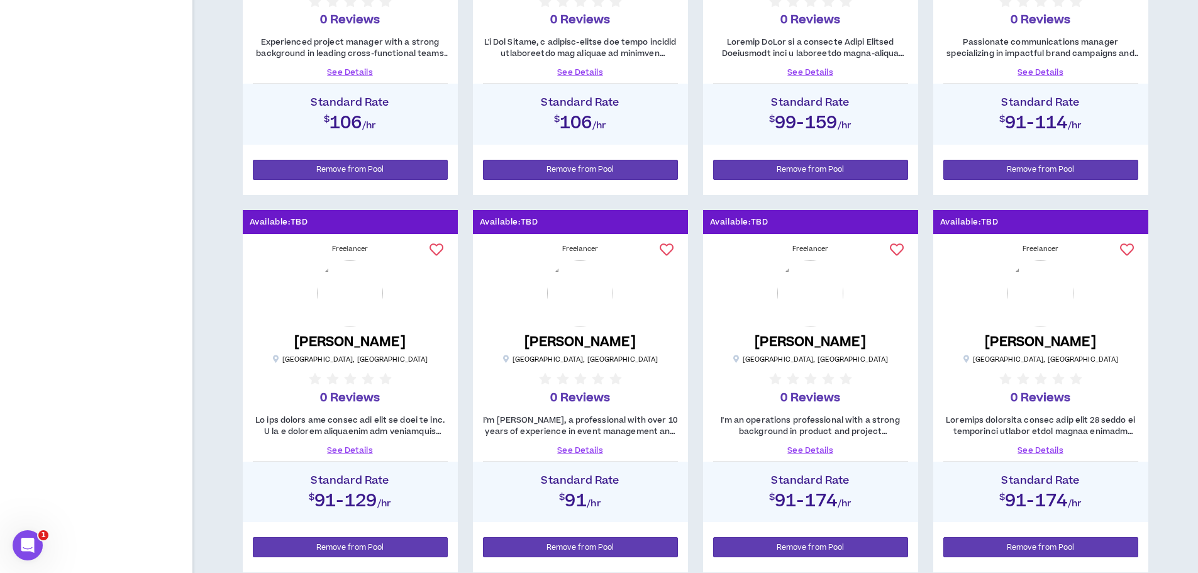
click at [1055, 447] on link "See Details" at bounding box center [1040, 450] width 195 height 11
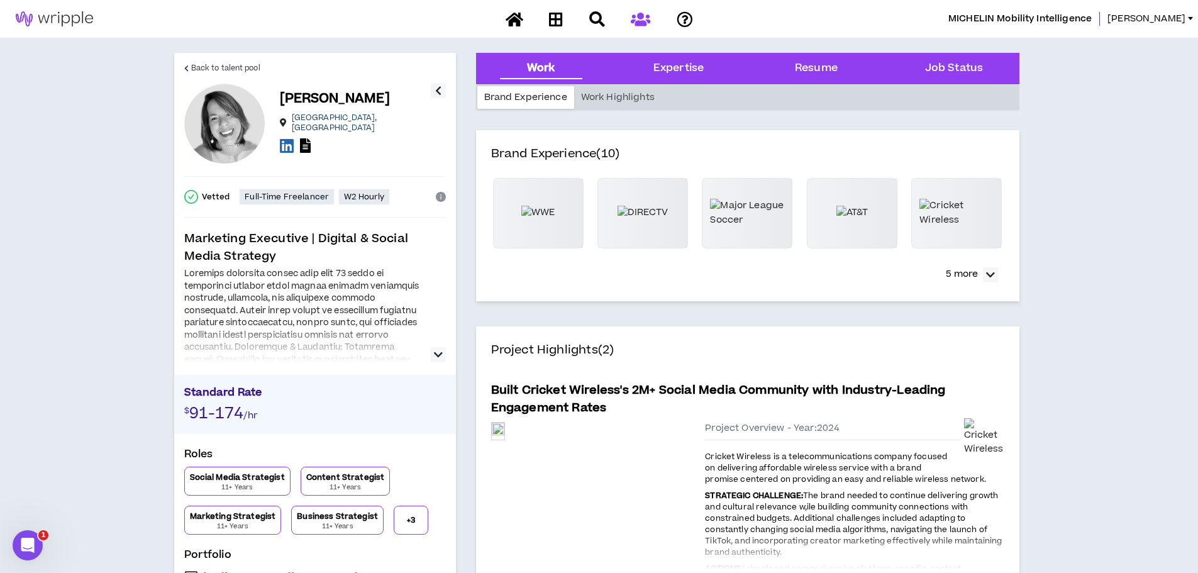
click at [439, 352] on icon "button" at bounding box center [438, 354] width 9 height 15
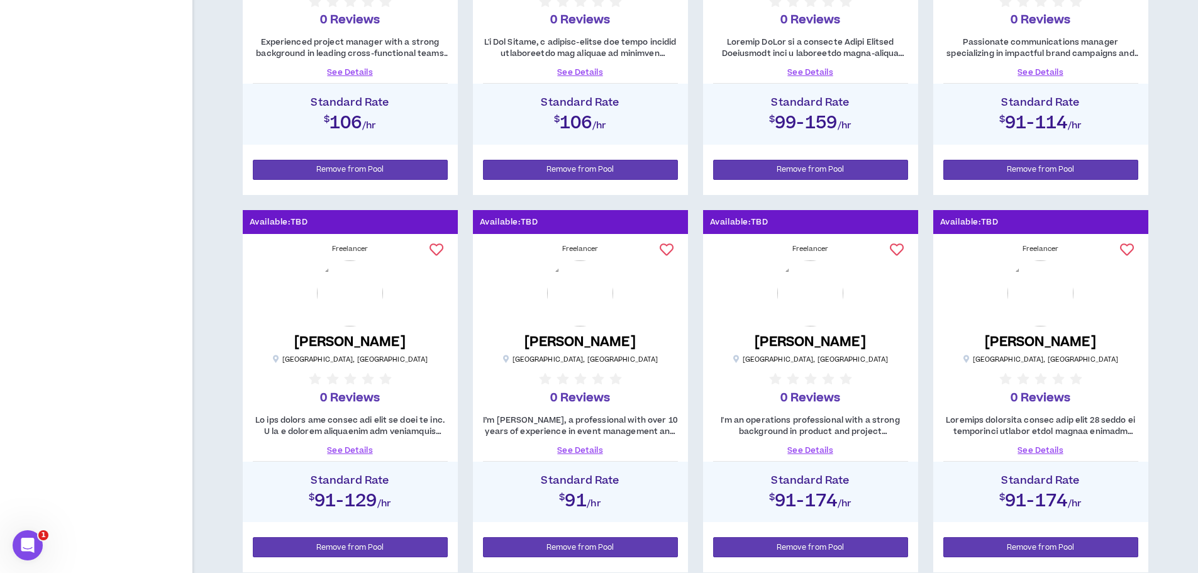
scroll to position [880, 0]
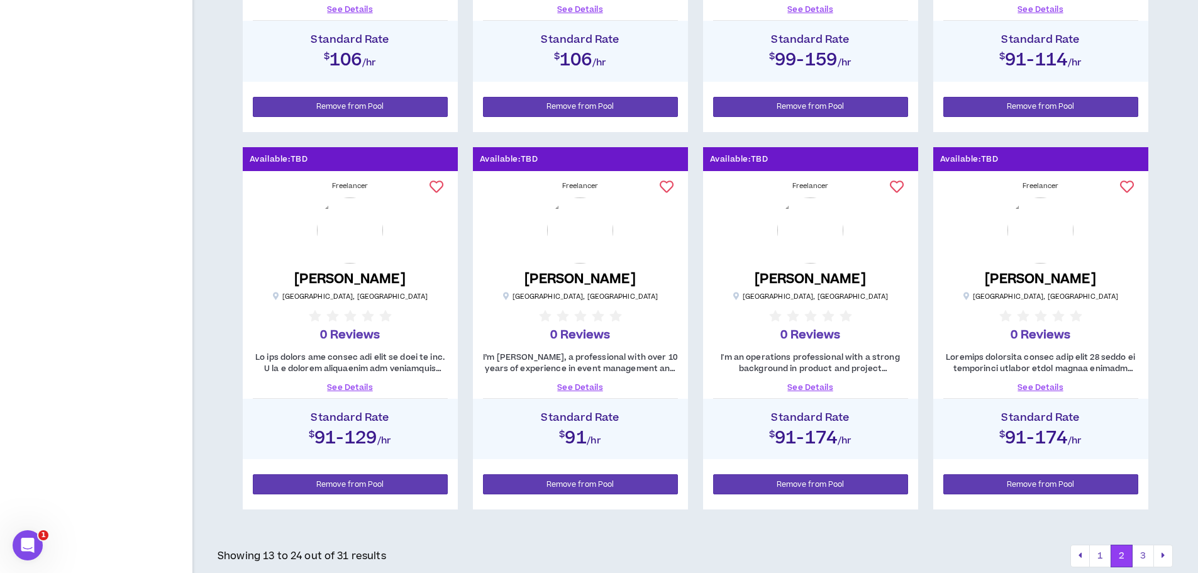
click at [814, 387] on link "See Details" at bounding box center [810, 387] width 195 height 11
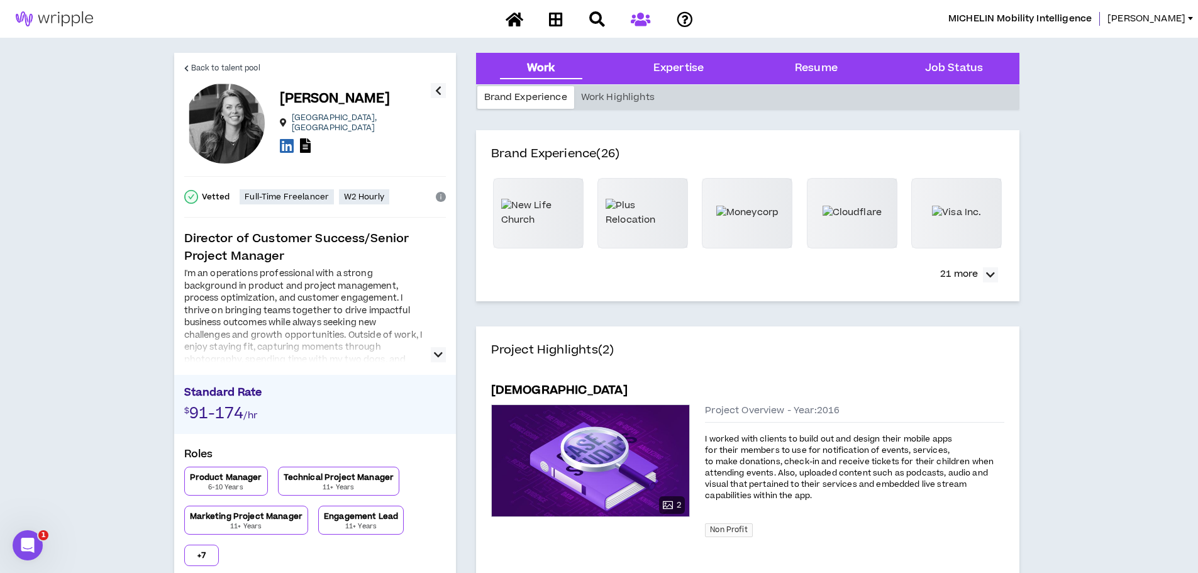
click at [443, 361] on button "button" at bounding box center [438, 354] width 15 height 15
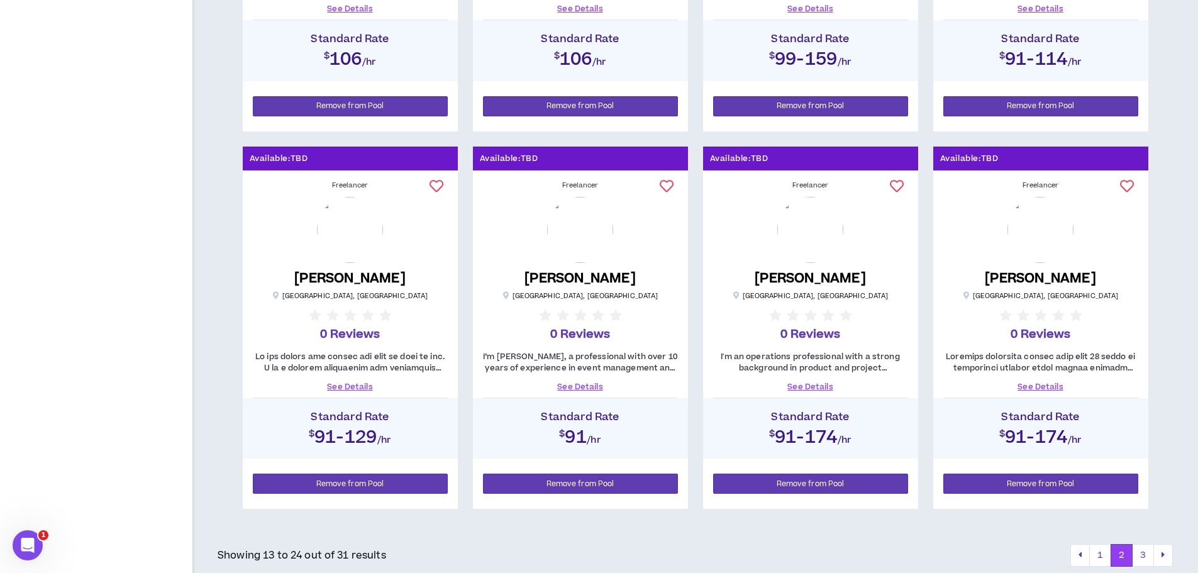
scroll to position [1004, 0]
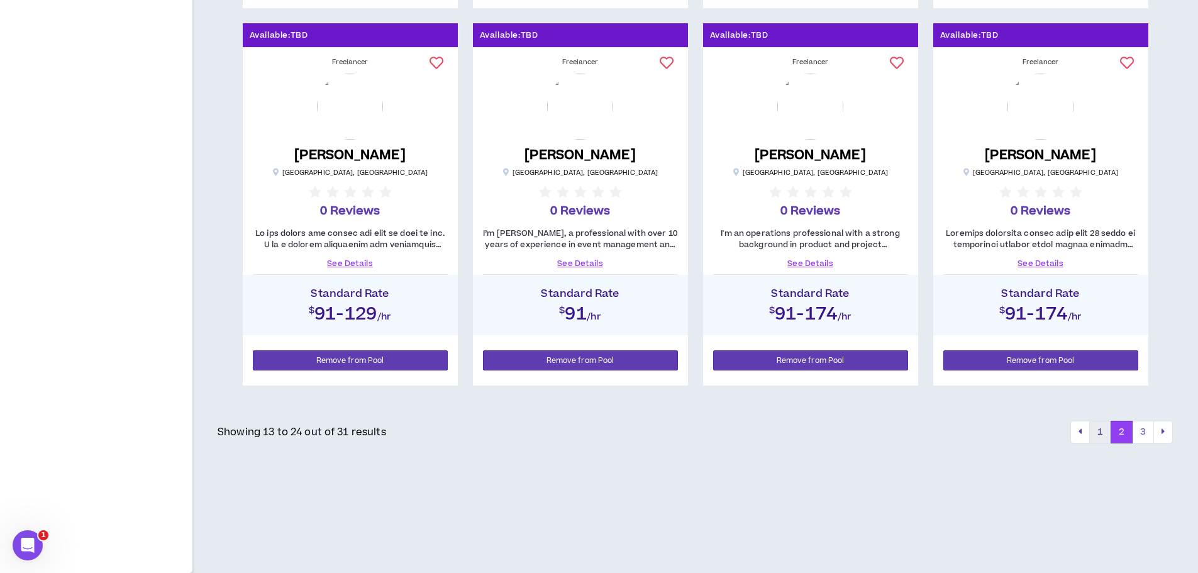
click at [1103, 439] on button "1" at bounding box center [1100, 432] width 22 height 23
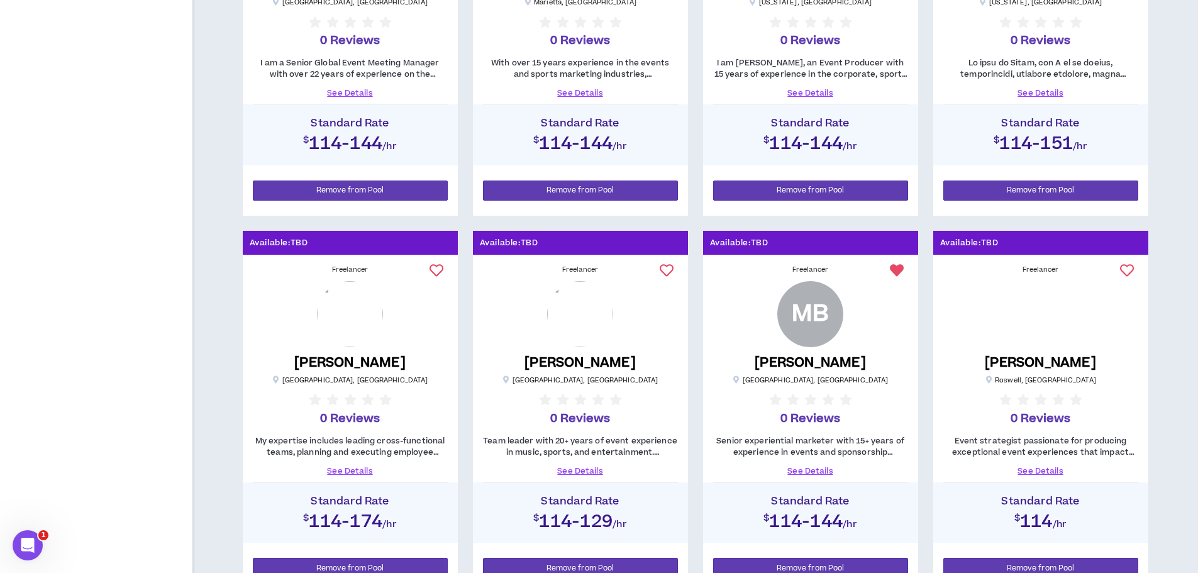
scroll to position [817, 0]
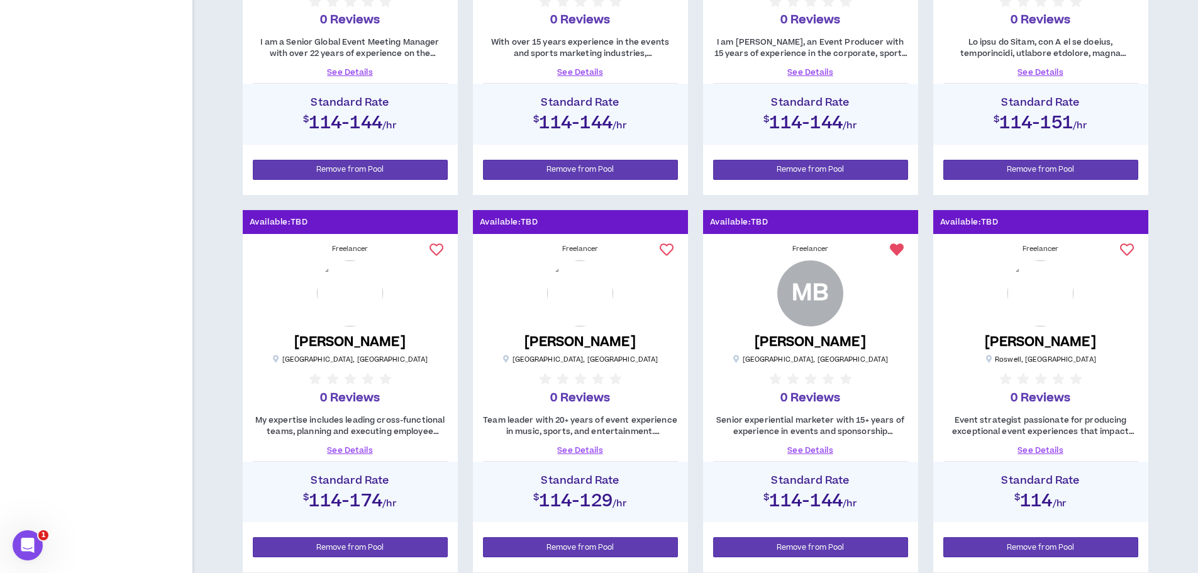
click at [1049, 453] on link "See Details" at bounding box center [1040, 450] width 195 height 11
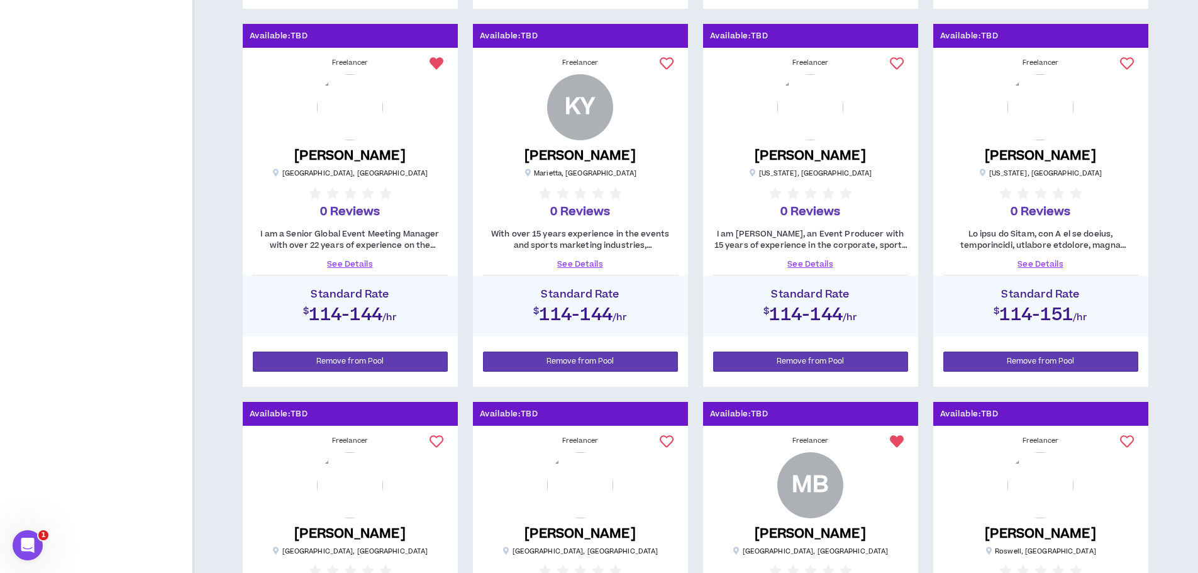
scroll to position [629, 0]
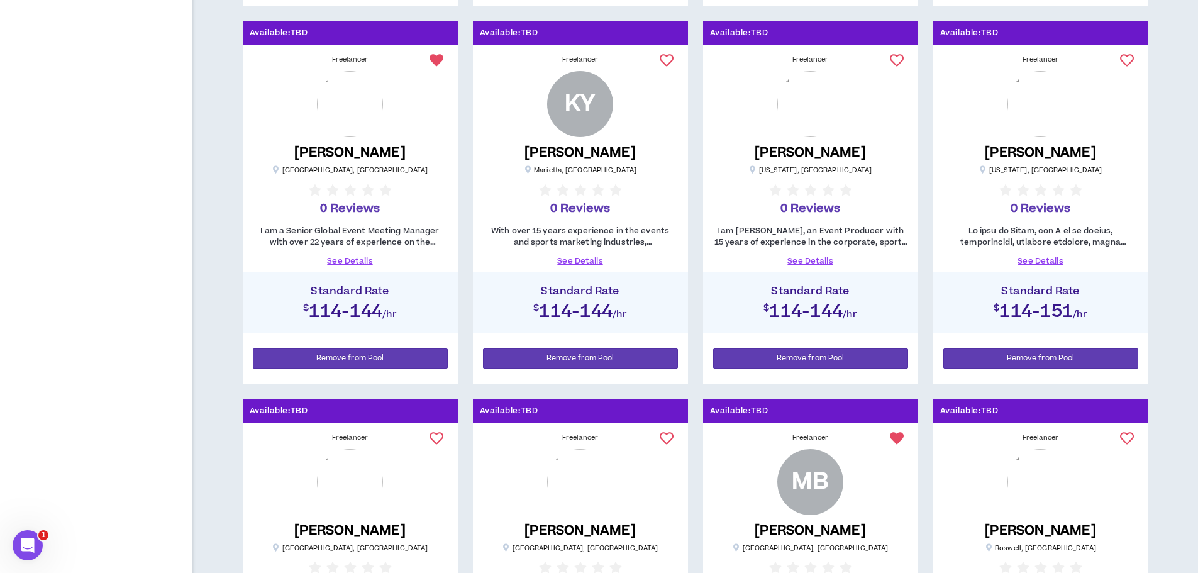
click at [1122, 433] on icon at bounding box center [1127, 438] width 14 height 14
click at [817, 263] on link "See Details" at bounding box center [810, 260] width 195 height 11
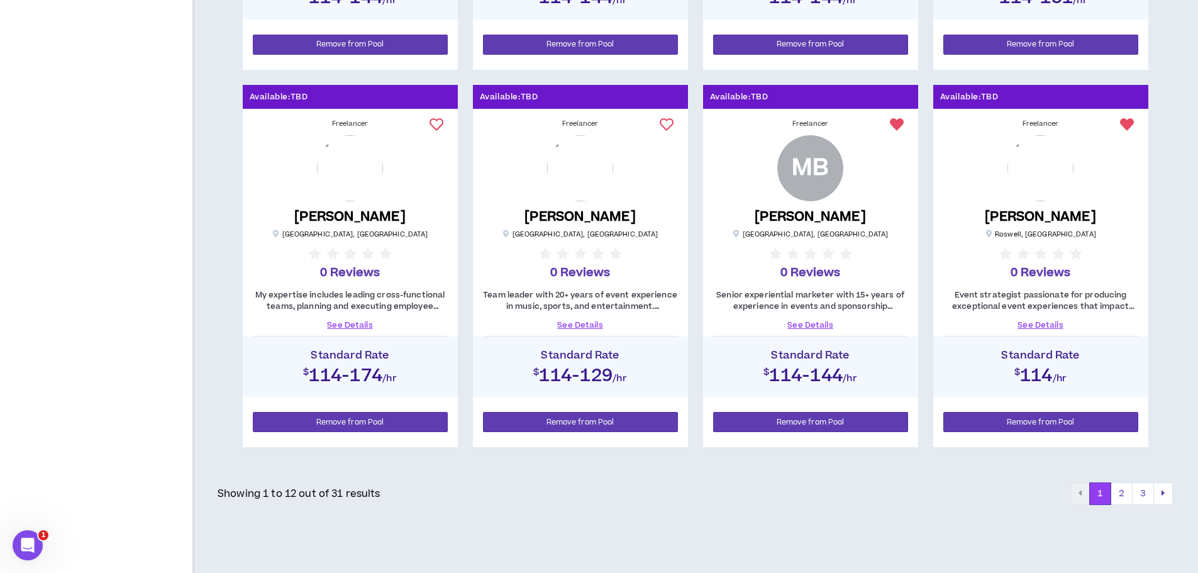
scroll to position [943, 0]
click at [586, 323] on link "See Details" at bounding box center [580, 324] width 195 height 11
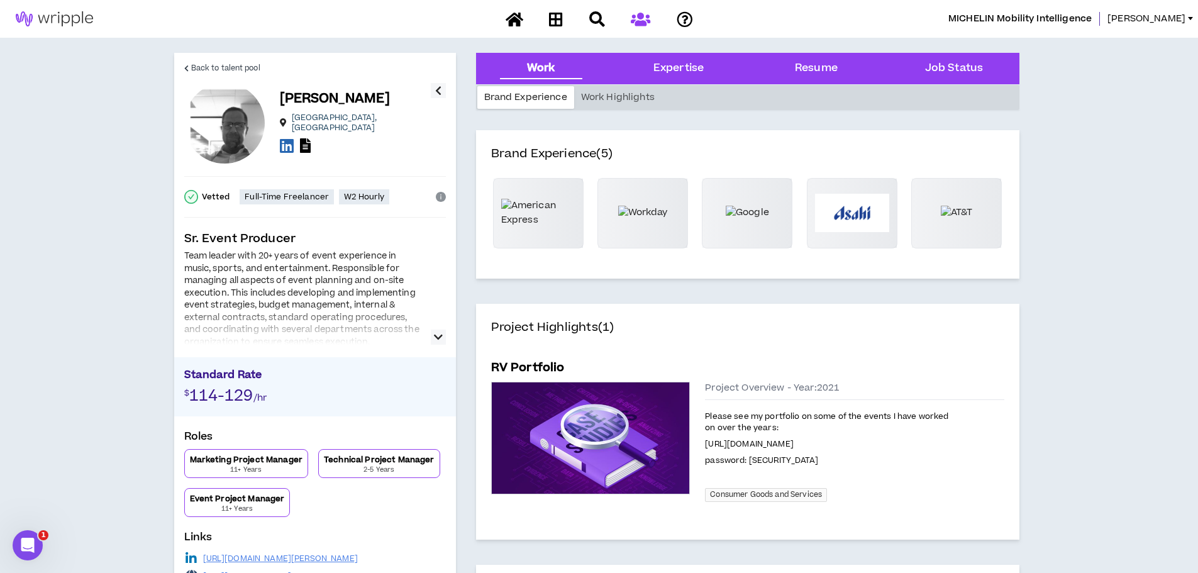
click at [438, 337] on icon "button" at bounding box center [438, 336] width 9 height 15
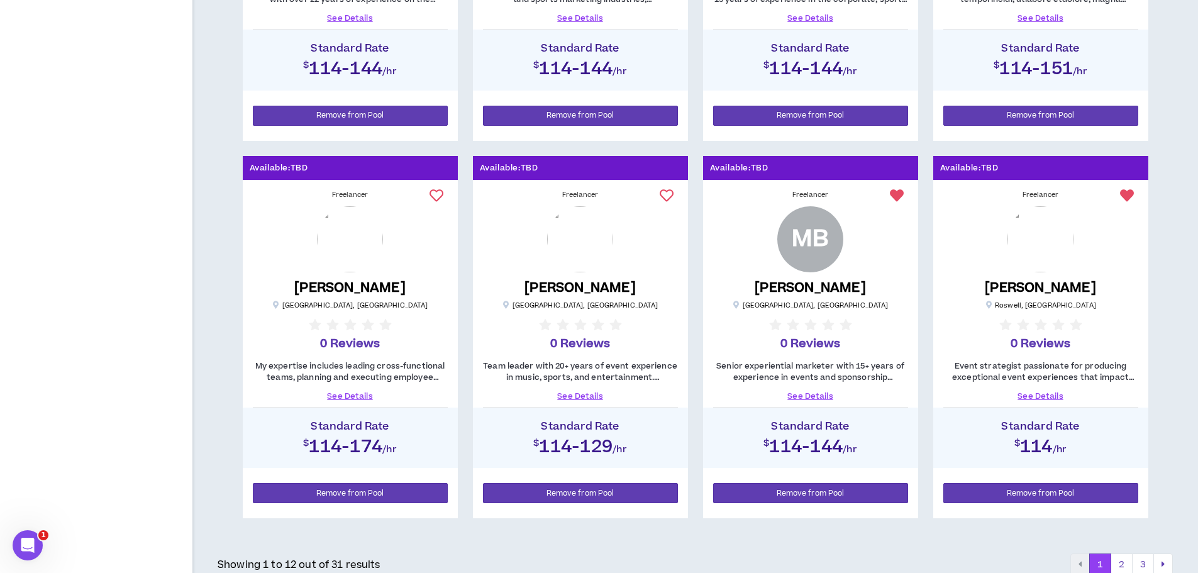
scroll to position [880, 0]
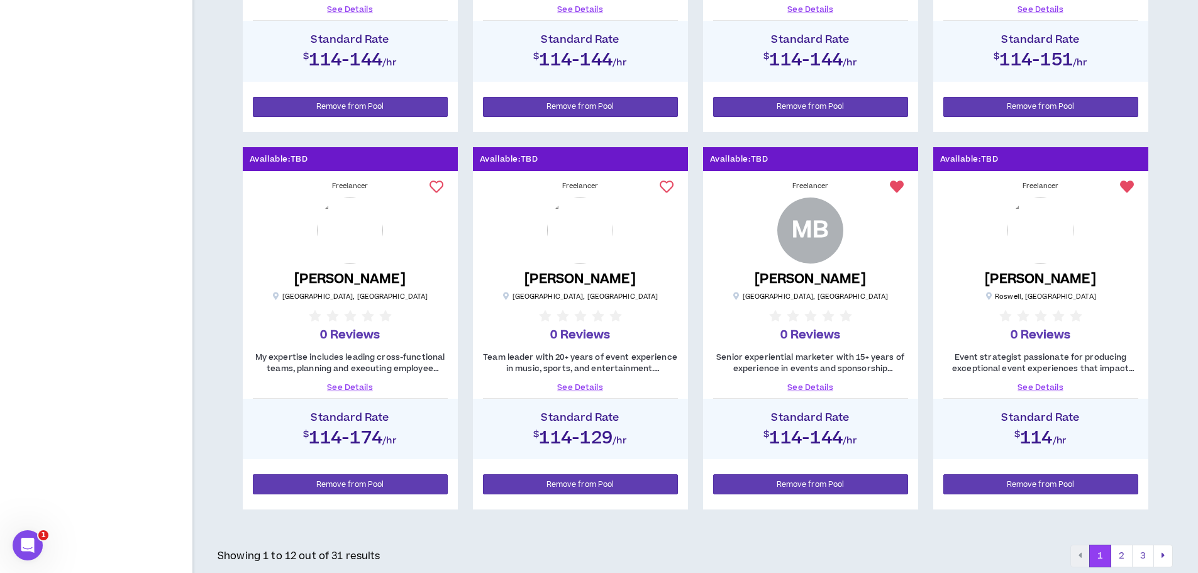
click at [815, 382] on link "See Details" at bounding box center [810, 387] width 195 height 11
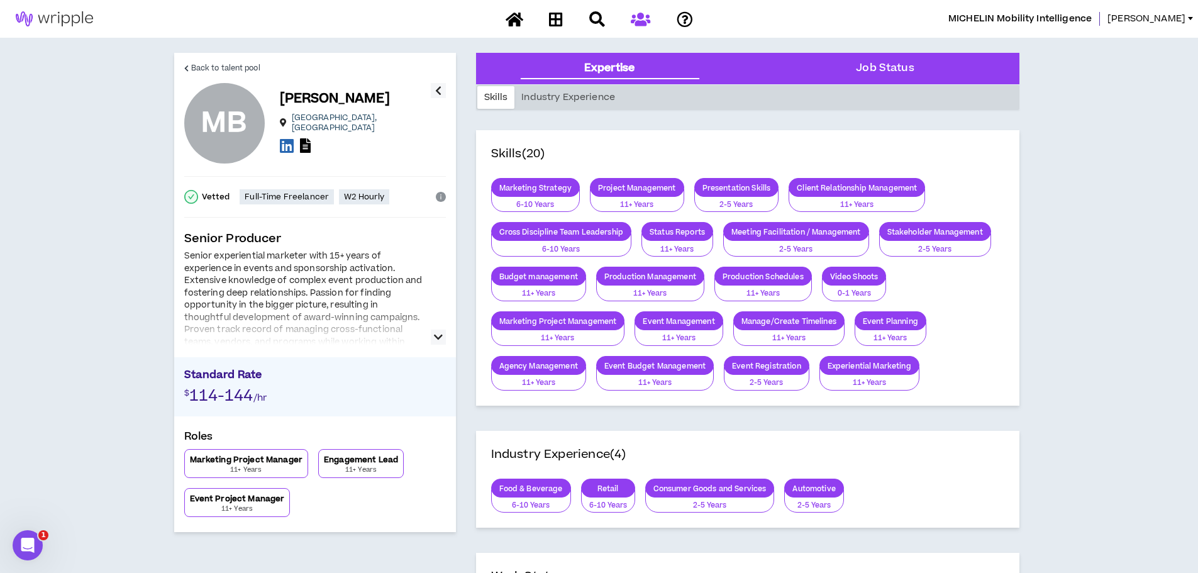
click at [365, 316] on div at bounding box center [303, 324] width 239 height 40
click at [428, 336] on div "Senior experiential marketer with 15+ years of experience in events and sponsor…" at bounding box center [315, 297] width 262 height 94
click at [441, 344] on icon "button" at bounding box center [438, 336] width 9 height 15
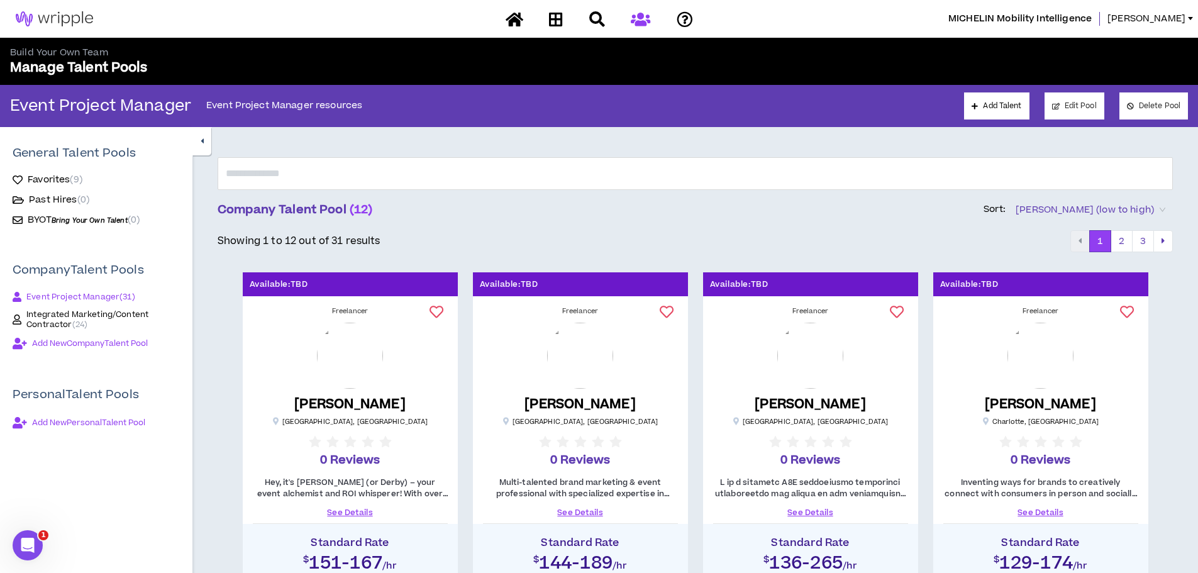
click at [87, 295] on span "Event Project Manager ( 31 )" at bounding box center [80, 297] width 109 height 10
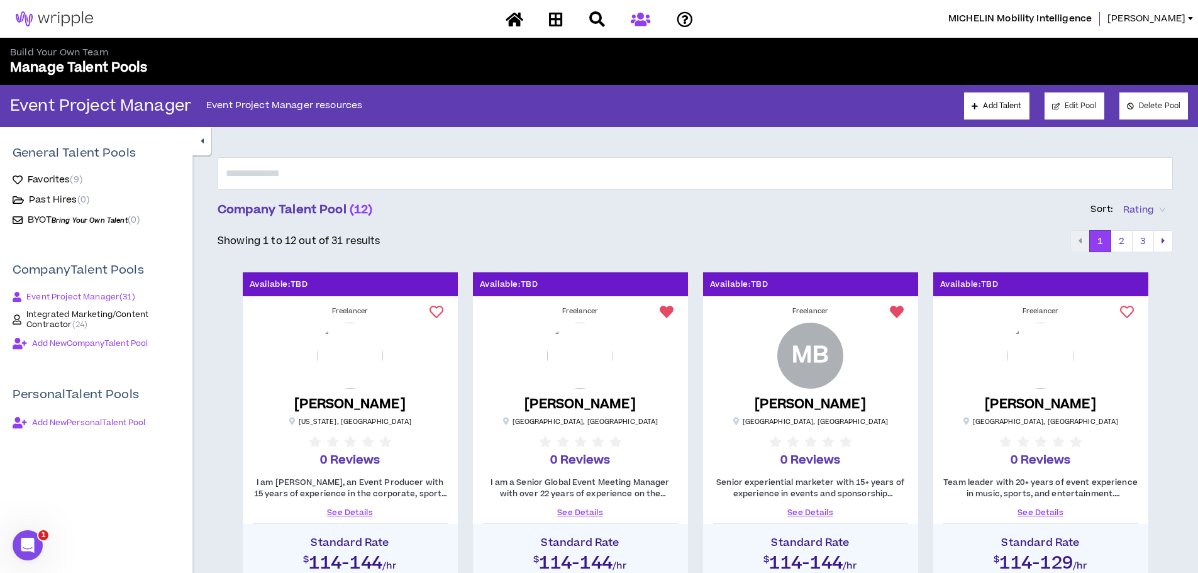
click at [71, 316] on span "Integrated Marketing/Content Contractor ( 24 )" at bounding box center [102, 319] width 153 height 20
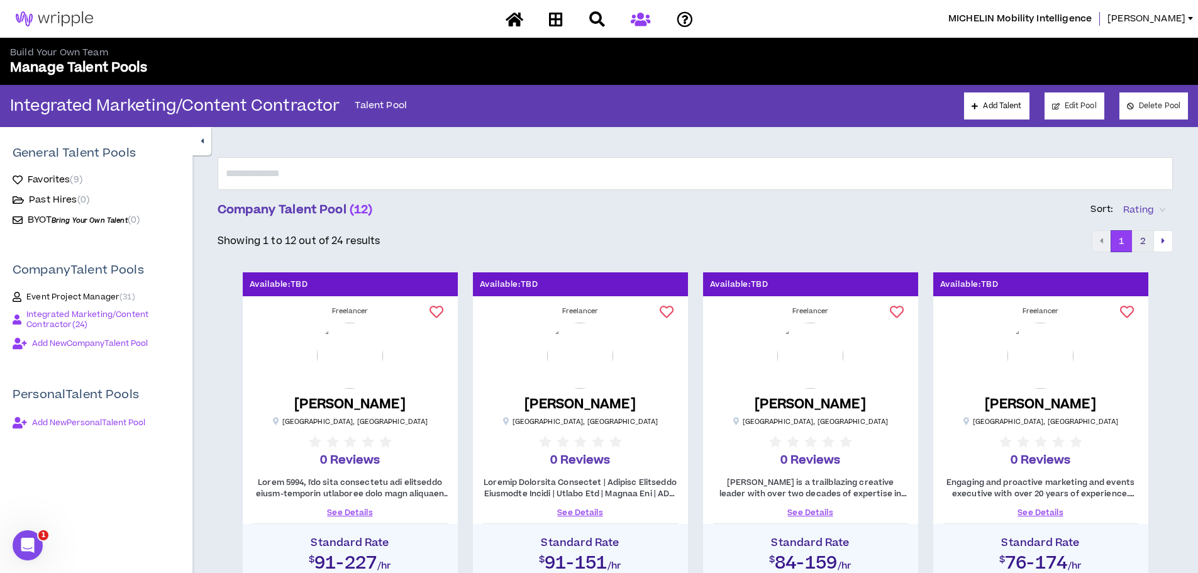
click at [1153, 243] on button "2" at bounding box center [1143, 241] width 22 height 23
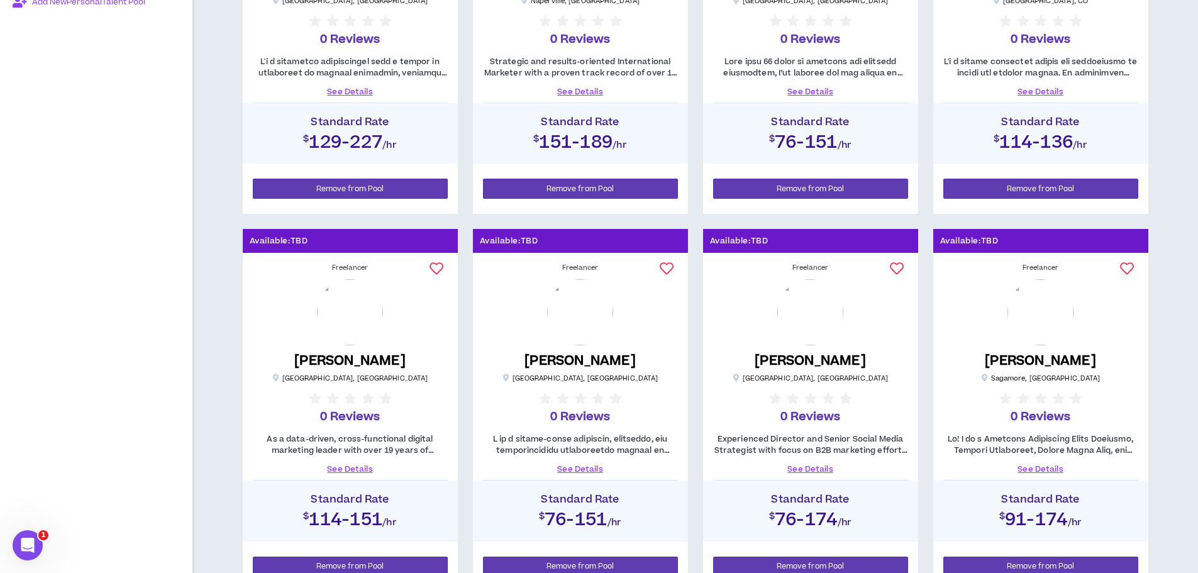
scroll to position [440, 0]
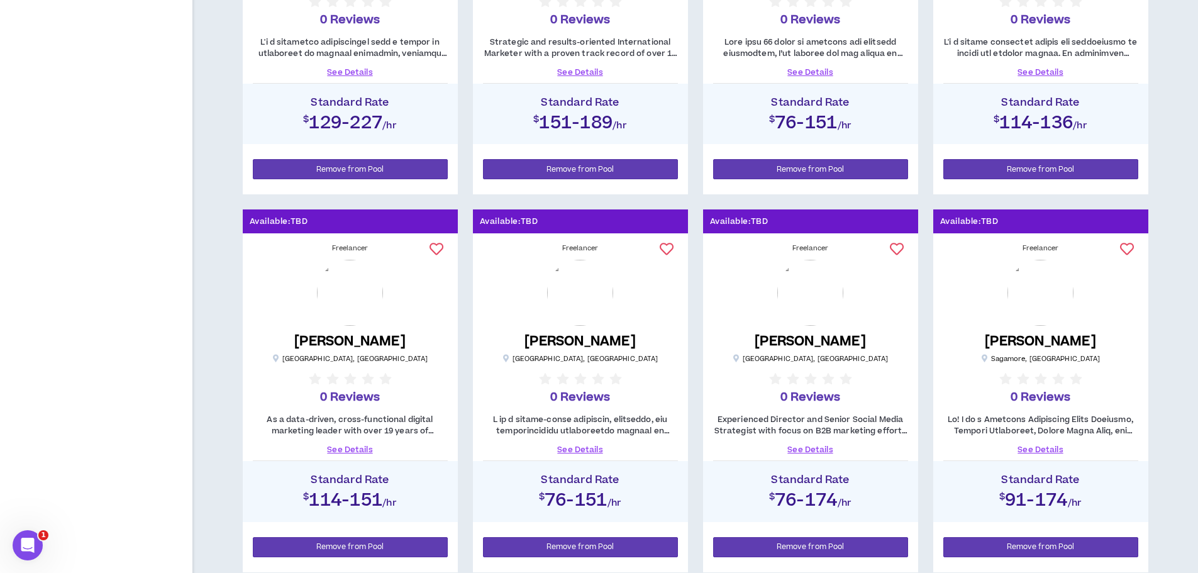
click at [1039, 450] on link "See Details" at bounding box center [1040, 449] width 195 height 11
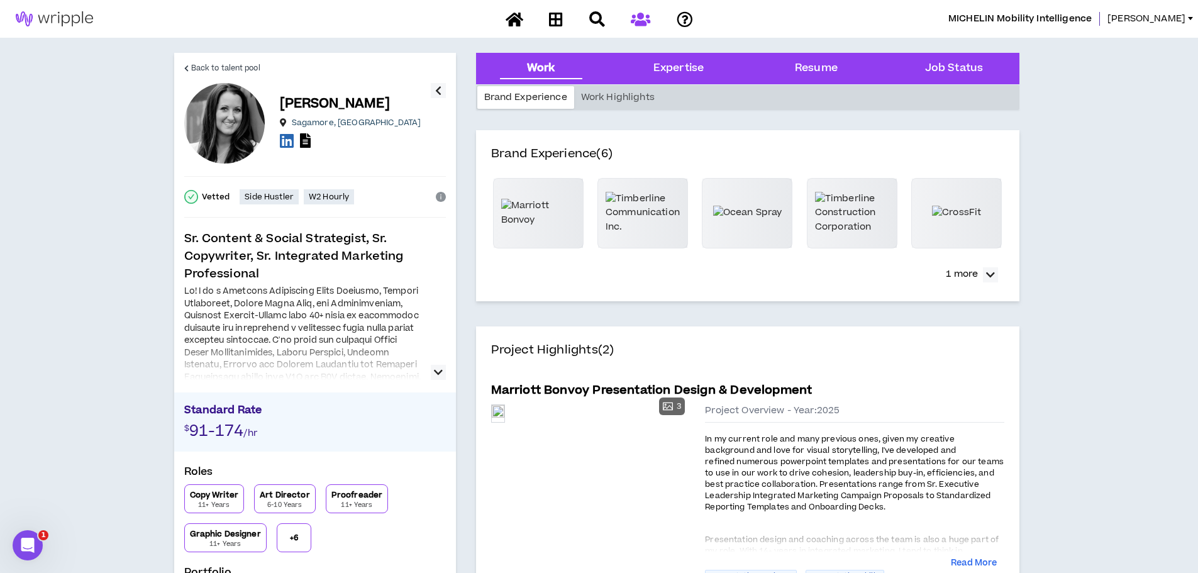
click at [434, 375] on icon "button" at bounding box center [438, 372] width 9 height 15
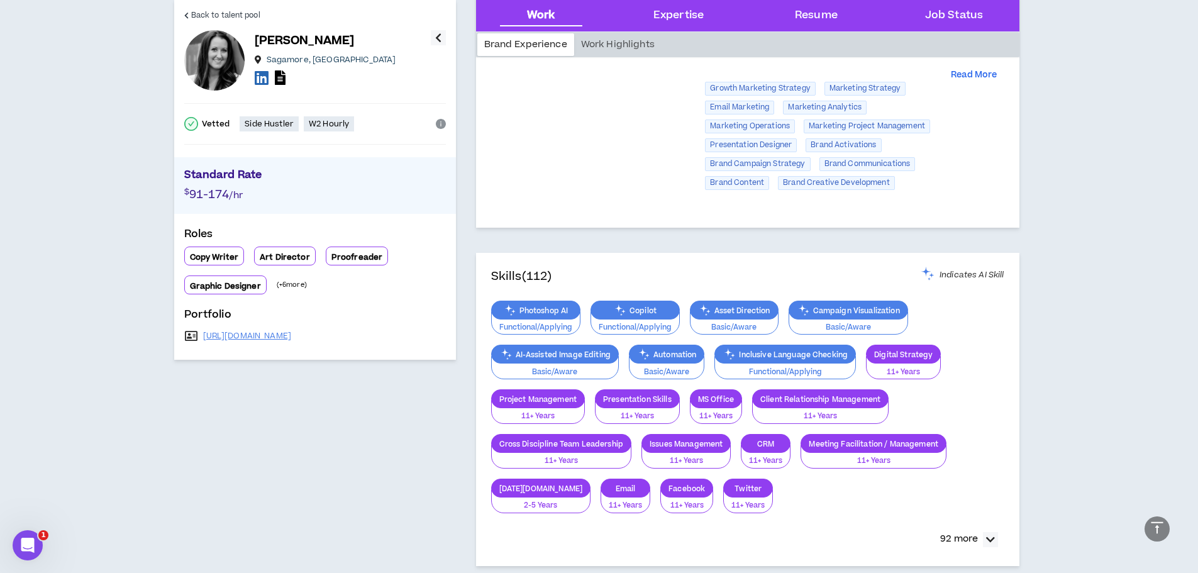
scroll to position [692, 0]
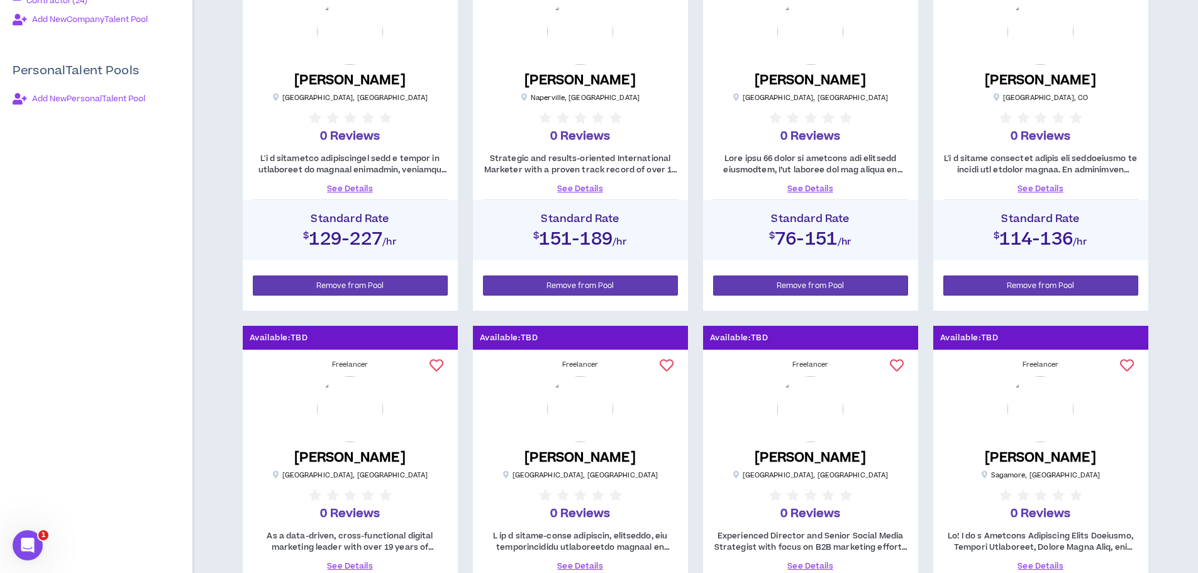
scroll to position [503, 0]
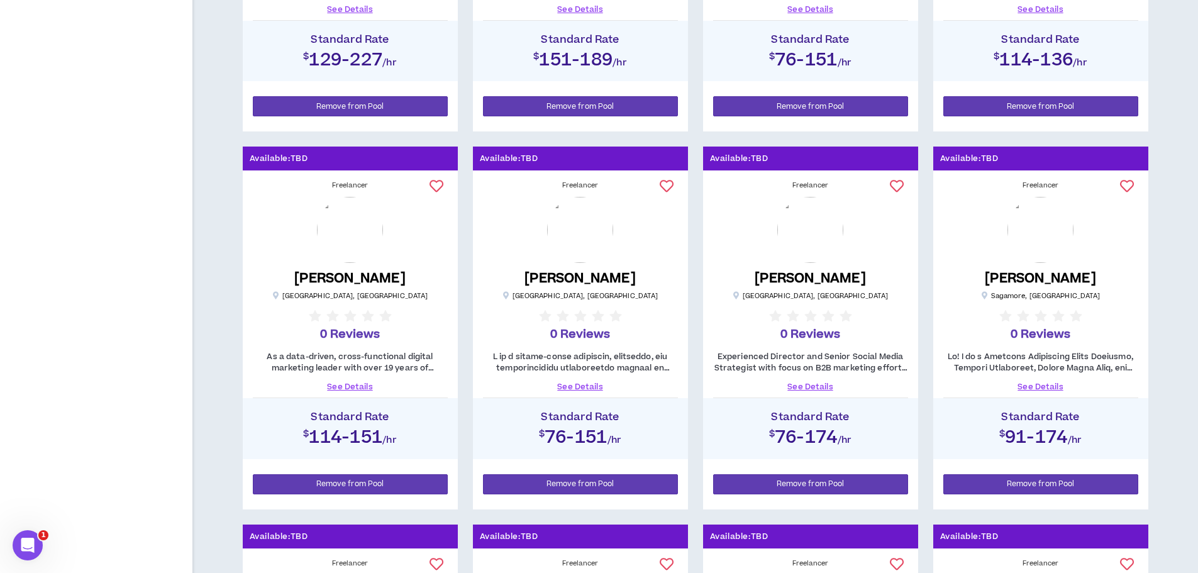
click at [806, 387] on link "See Details" at bounding box center [810, 386] width 195 height 11
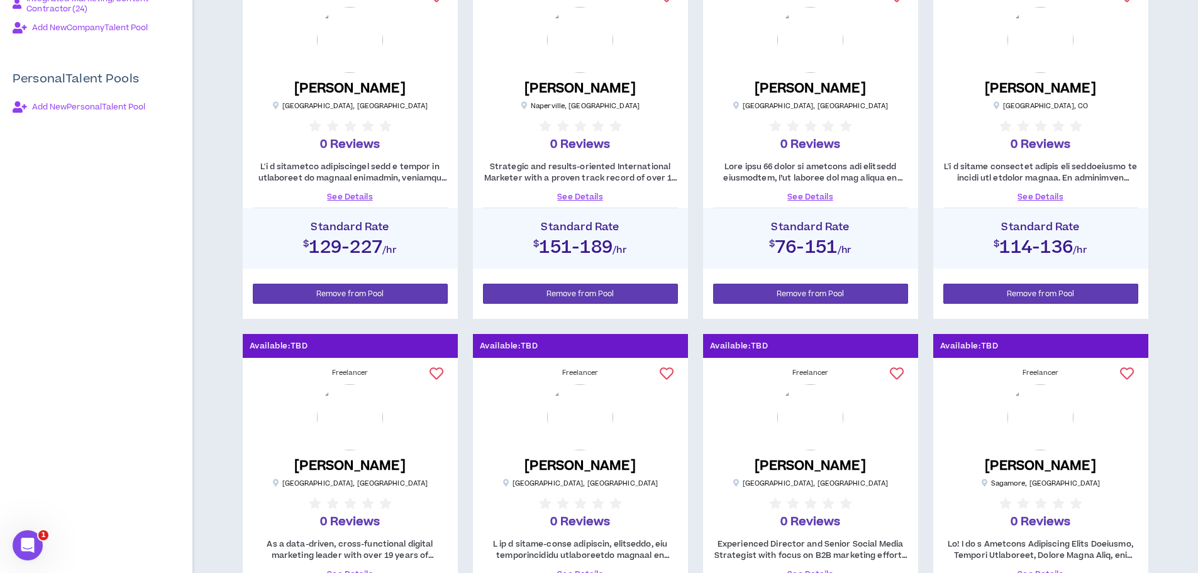
scroll to position [377, 0]
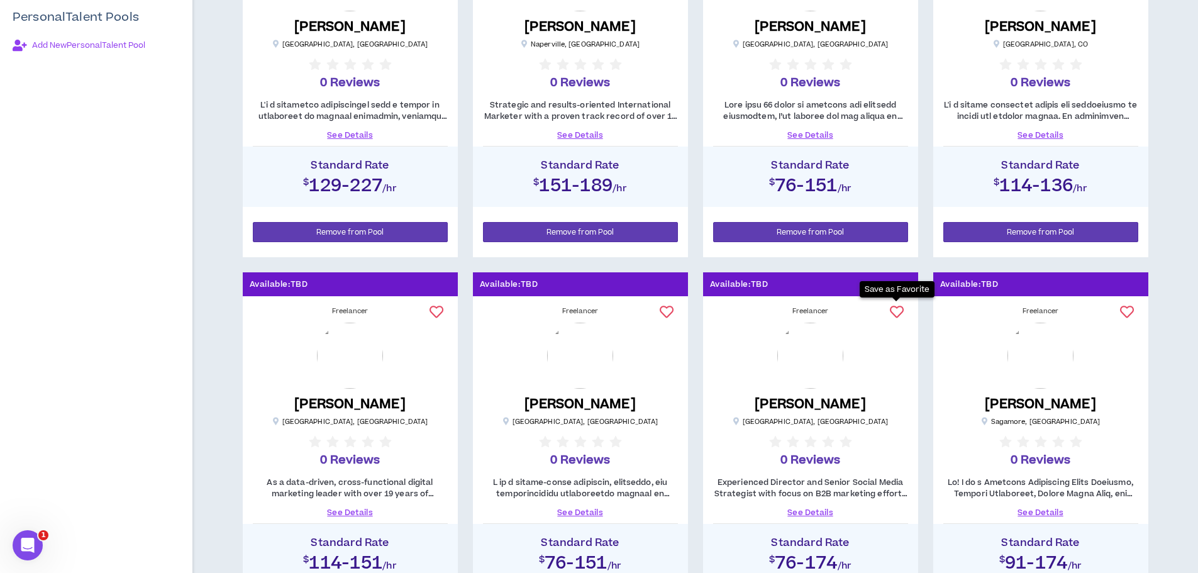
click at [887, 318] on button at bounding box center [897, 311] width 22 height 21
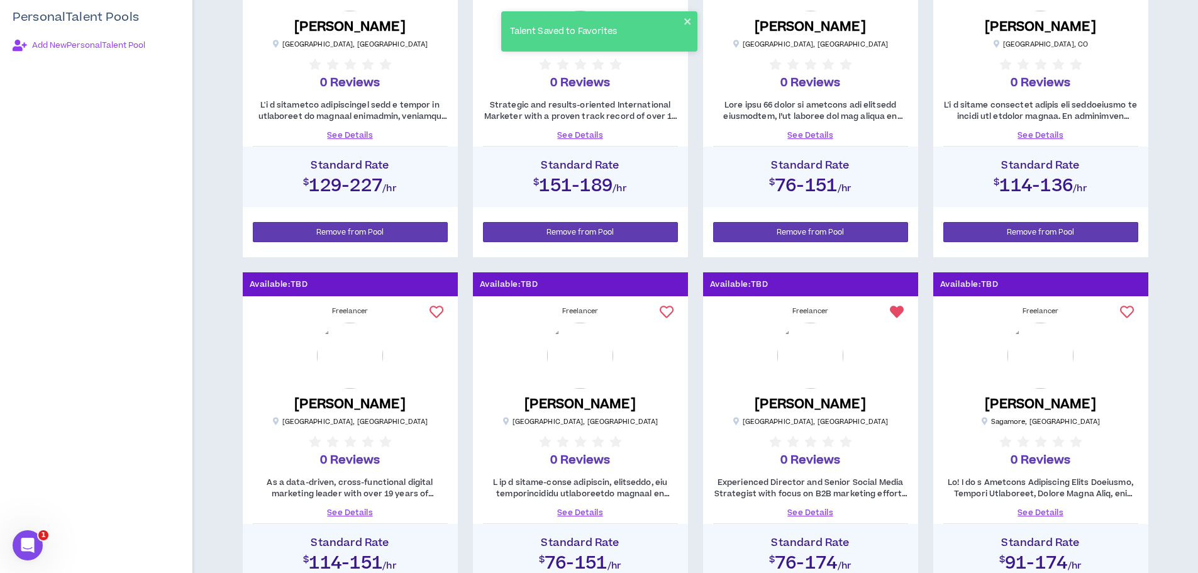
click at [577, 509] on link "See Details" at bounding box center [580, 512] width 195 height 11
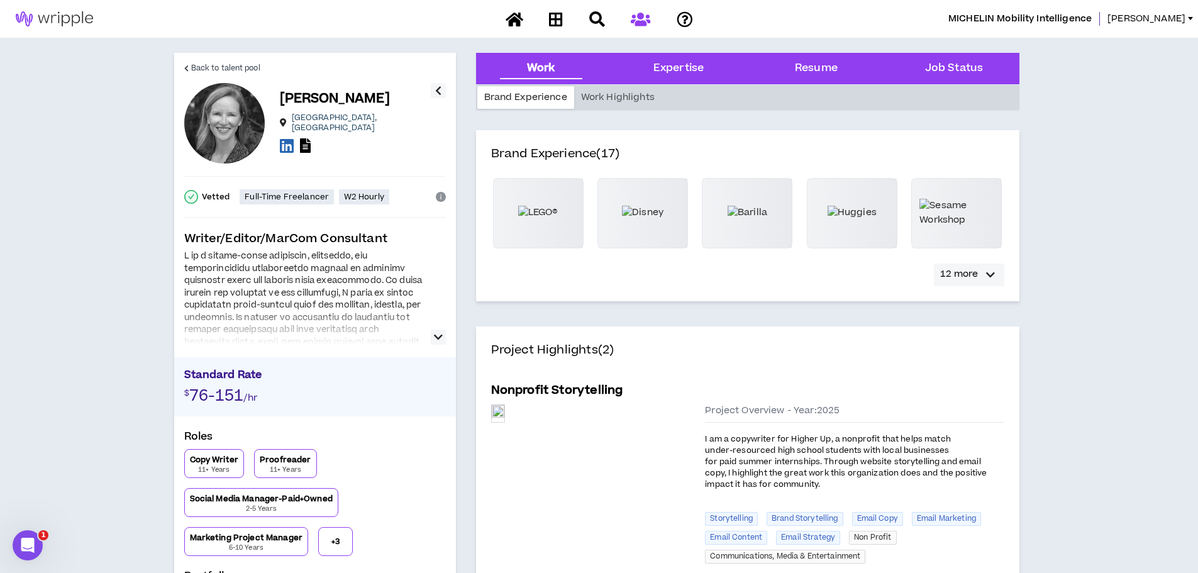
click at [990, 272] on icon "button" at bounding box center [990, 274] width 9 height 15
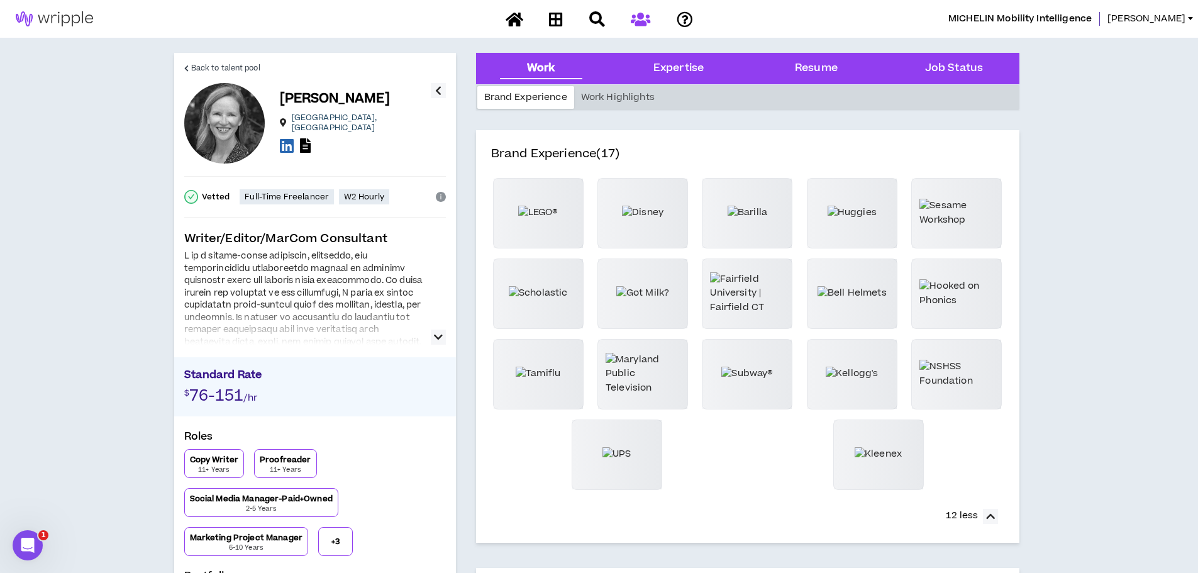
click at [433, 333] on button "button" at bounding box center [438, 336] width 15 height 15
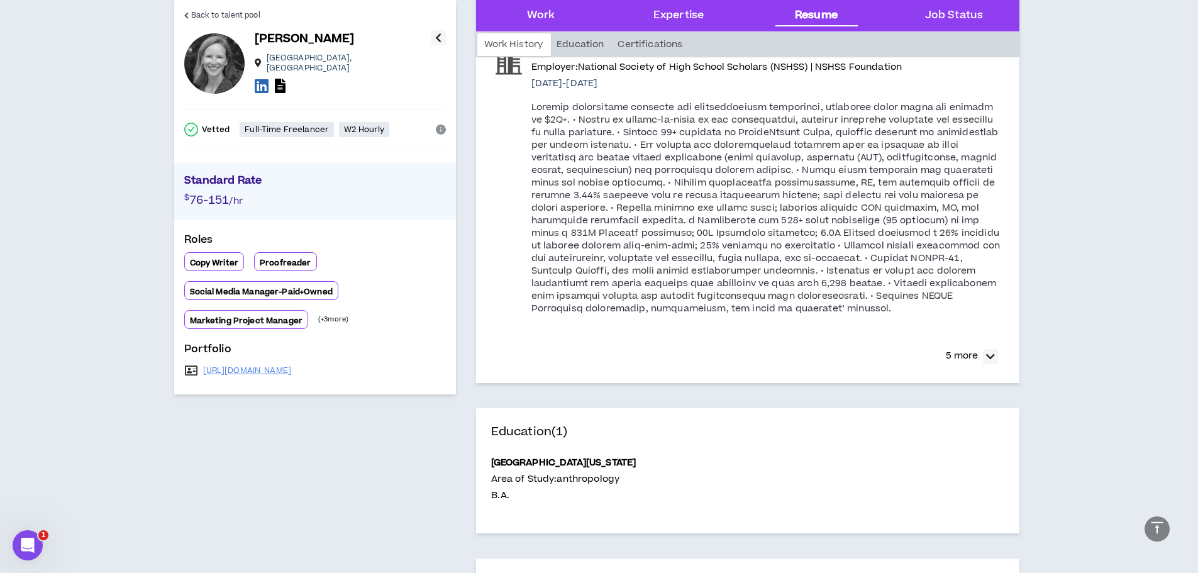
scroll to position [1949, 0]
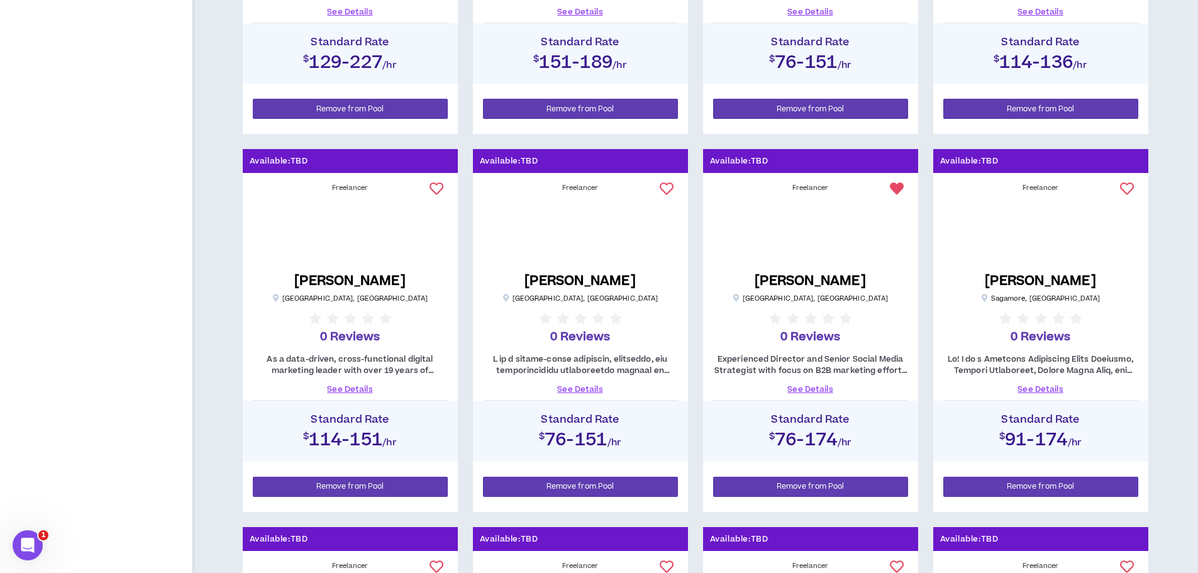
scroll to position [503, 0]
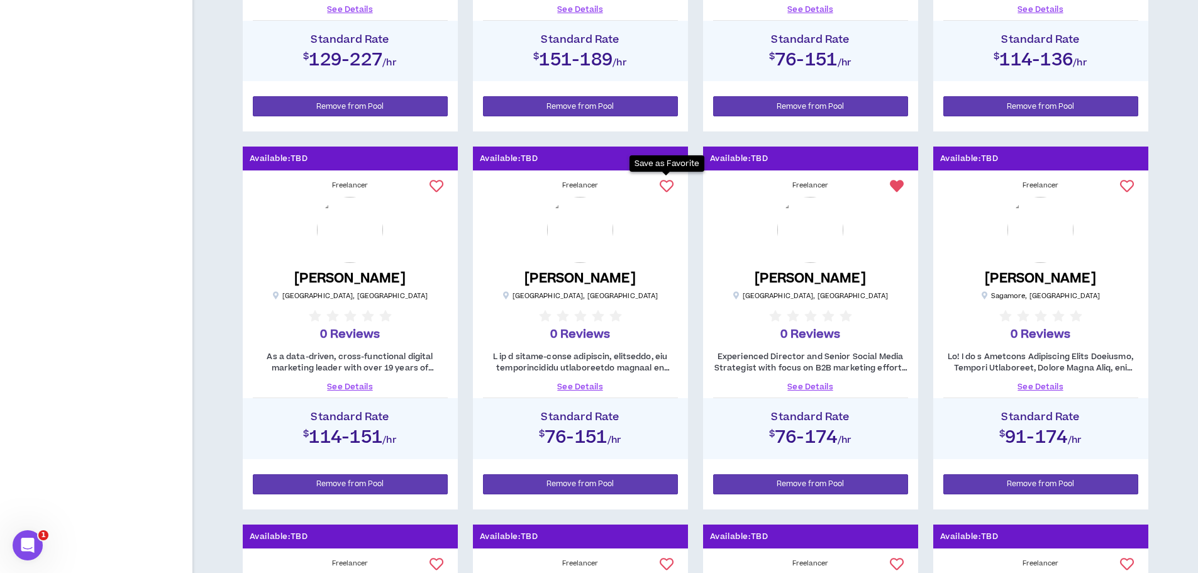
click at [664, 185] on icon at bounding box center [667, 186] width 14 height 14
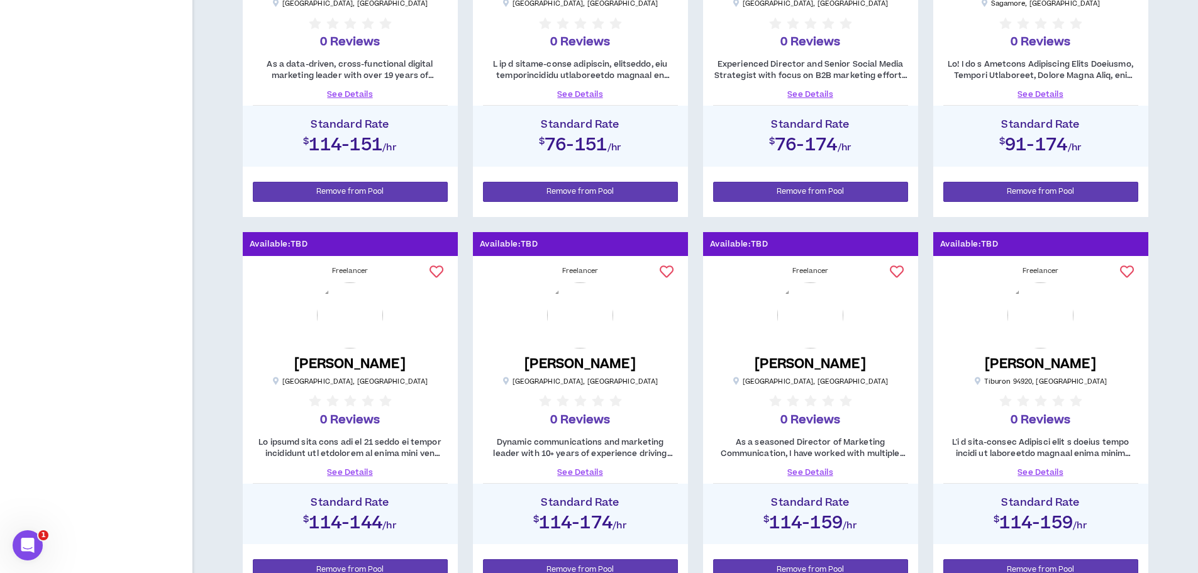
scroll to position [817, 0]
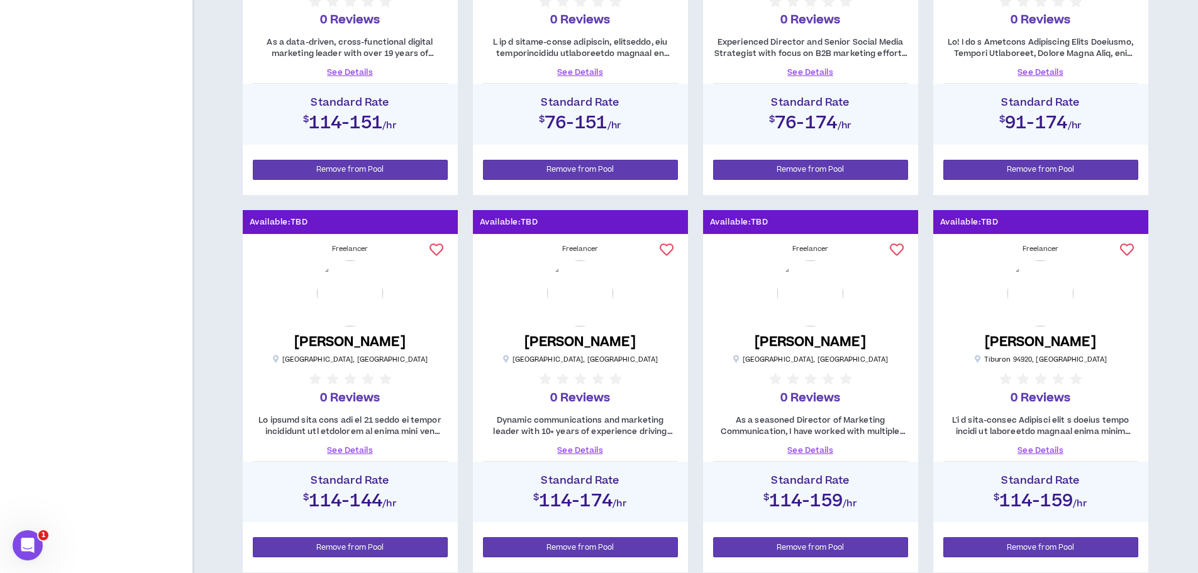
click at [588, 450] on link "See Details" at bounding box center [580, 450] width 195 height 11
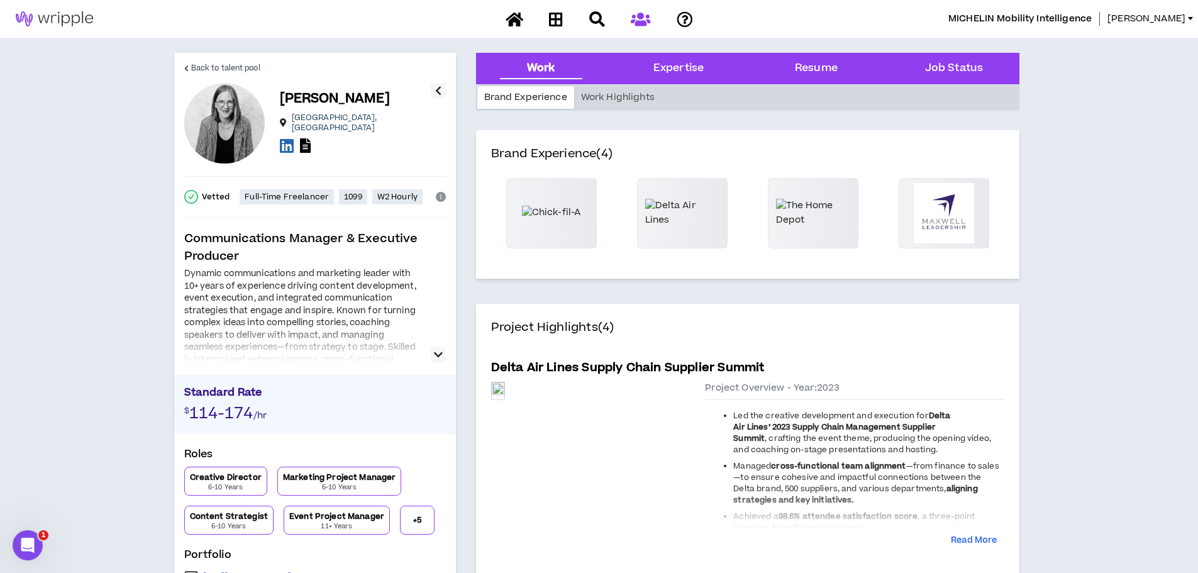
click at [432, 358] on button "button" at bounding box center [438, 354] width 15 height 15
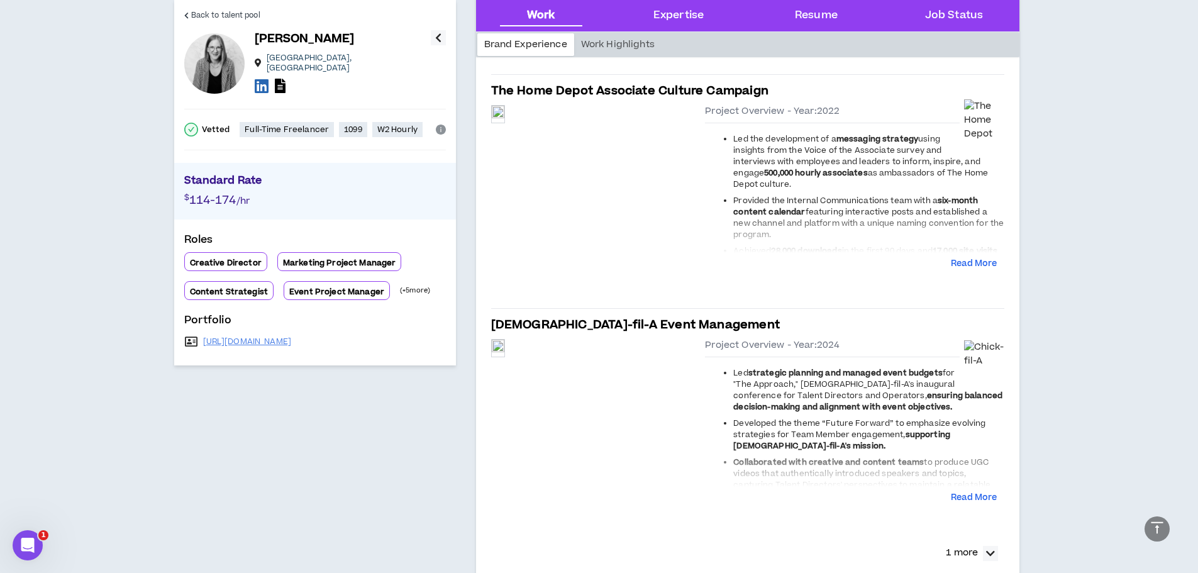
scroll to position [566, 0]
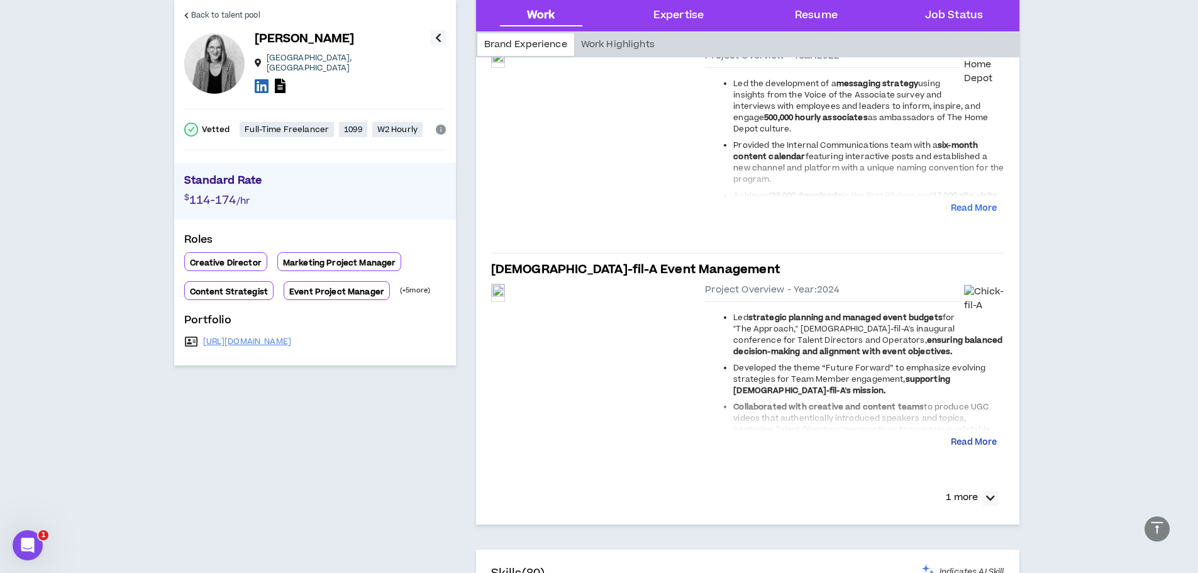
click at [978, 442] on button "Read More" at bounding box center [974, 442] width 46 height 13
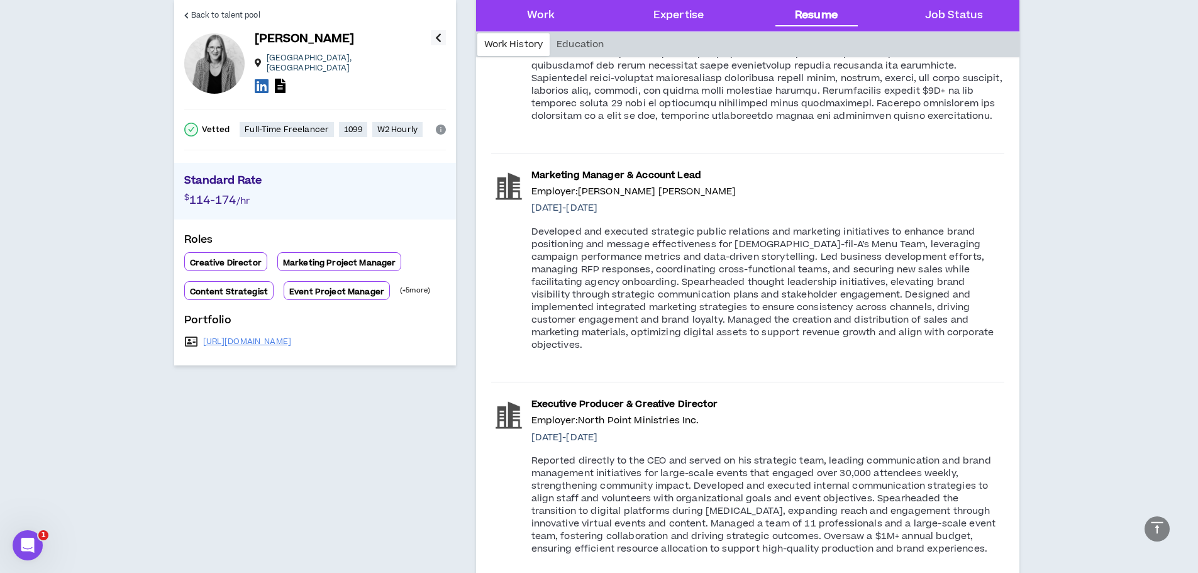
scroll to position [2075, 0]
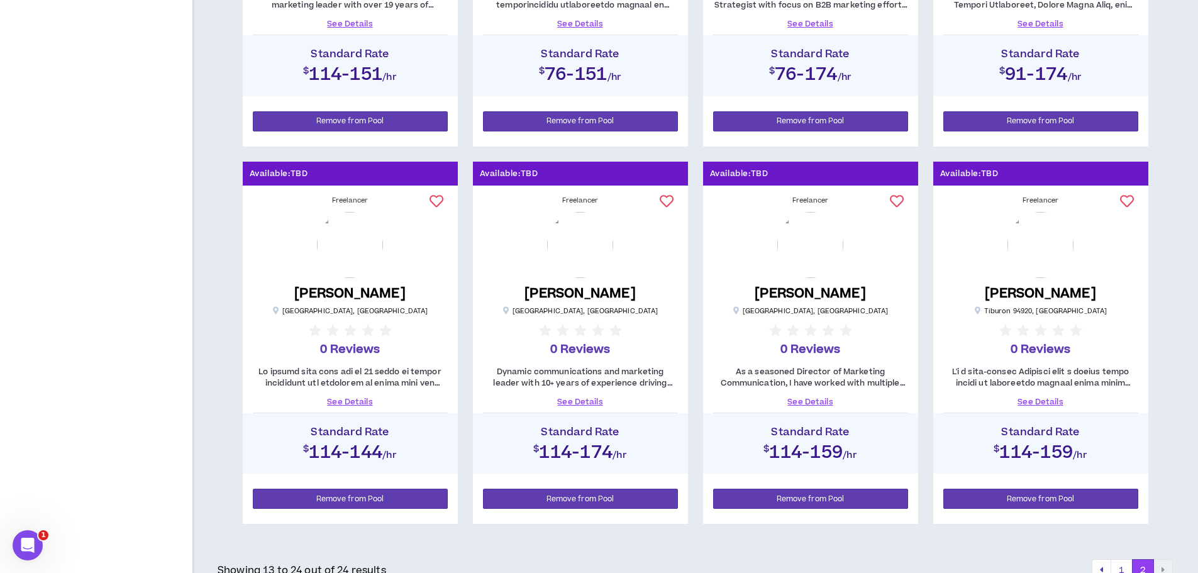
scroll to position [1004, 0]
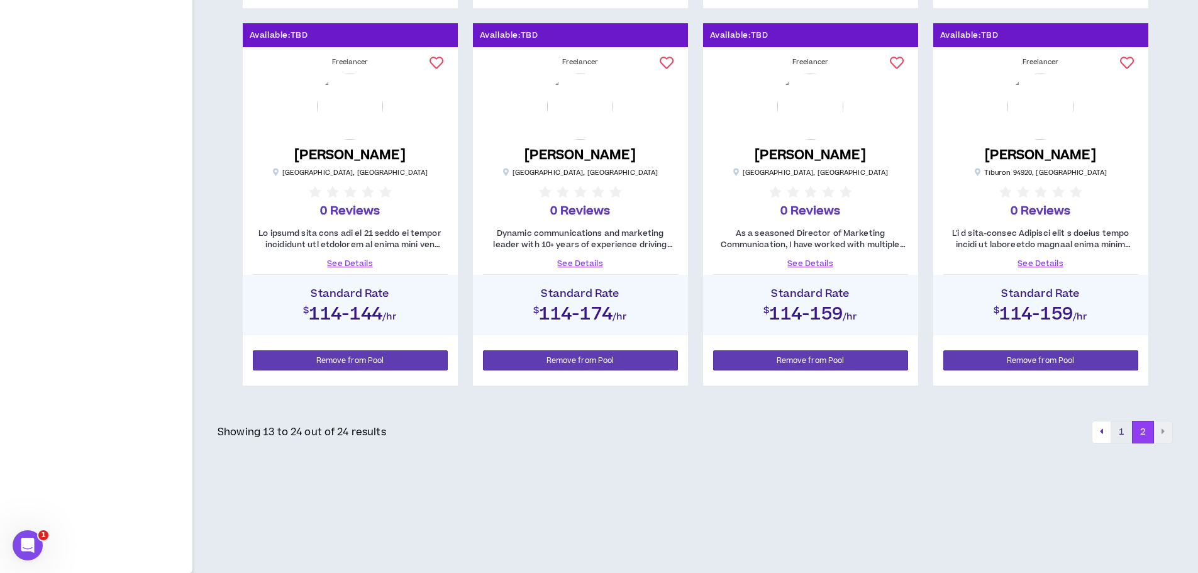
click at [1127, 439] on button "1" at bounding box center [1121, 432] width 22 height 23
